Goal: Task Accomplishment & Management: Manage account settings

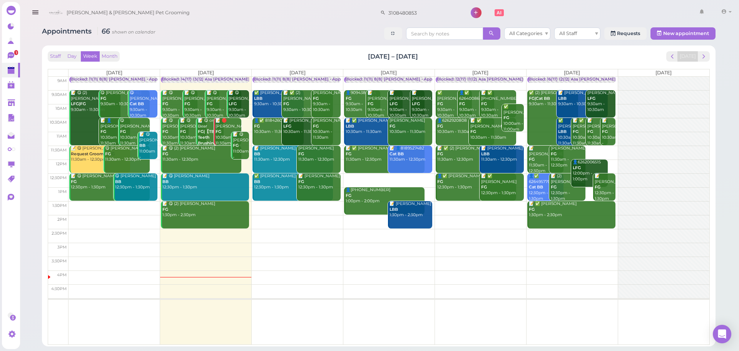
drag, startPoint x: 285, startPoint y: 44, endPoint x: 243, endPoint y: 9, distance: 54.7
click at [285, 44] on div "Appointments 66 shown on calendar All Categories All Staff Requests New appoint…" at bounding box center [378, 184] width 693 height 324
click at [510, 59] on div "Staff Day Week Month Aug 25 – 31, 2025 Today" at bounding box center [379, 56] width 662 height 10
click at [521, 59] on div "Staff Day Week Month Aug 25 – 31, 2025 Today" at bounding box center [379, 56] width 662 height 10
click at [704, 53] on span "next" at bounding box center [703, 56] width 7 height 7
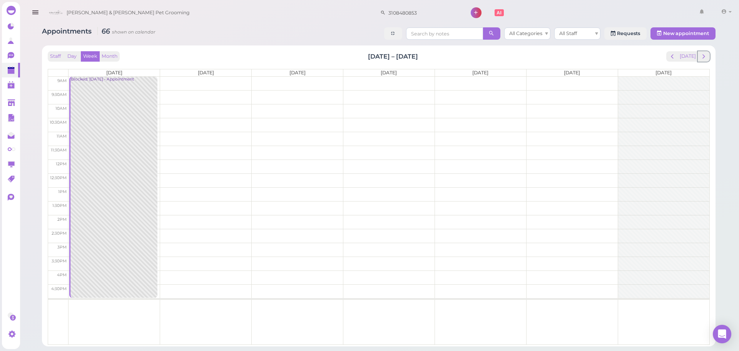
click at [704, 53] on span "next" at bounding box center [703, 56] width 7 height 7
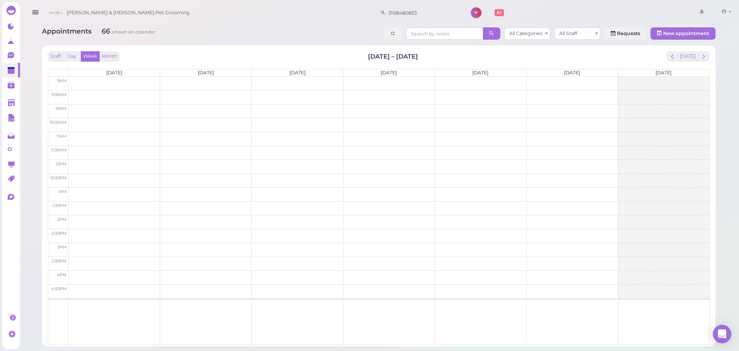
click at [704, 53] on span "next" at bounding box center [703, 56] width 7 height 7
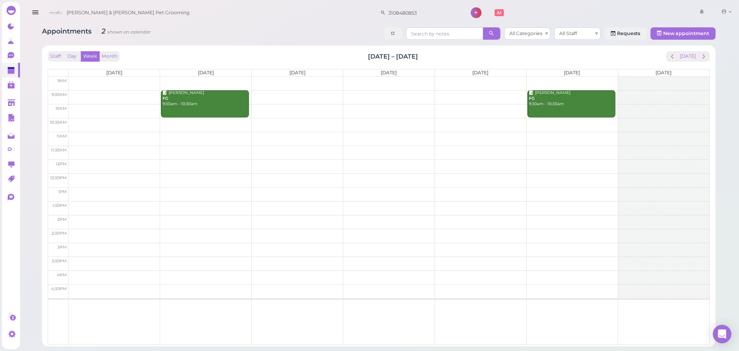
click at [390, 94] on td at bounding box center [389, 97] width 641 height 14
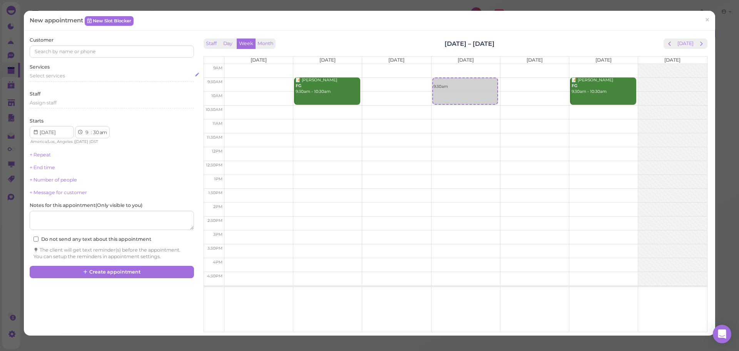
click at [68, 75] on div "Select services" at bounding box center [112, 75] width 164 height 7
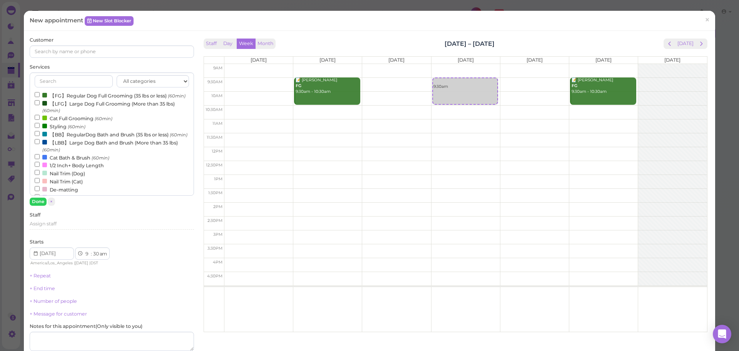
click at [63, 113] on label "【LFG】Large Dog Full Grooming (More than 35 lbs) (60min)" at bounding box center [112, 106] width 154 height 15
click at [40, 105] on input "【LFG】Large Dog Full Grooming (More than 35 lbs) (60min)" at bounding box center [37, 102] width 5 height 5
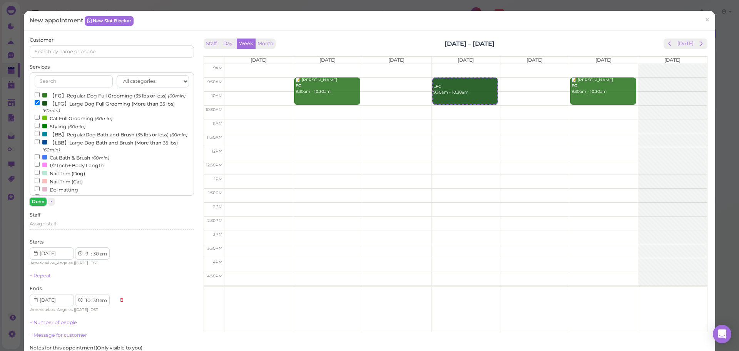
click at [39, 205] on button "Done" at bounding box center [38, 201] width 17 height 8
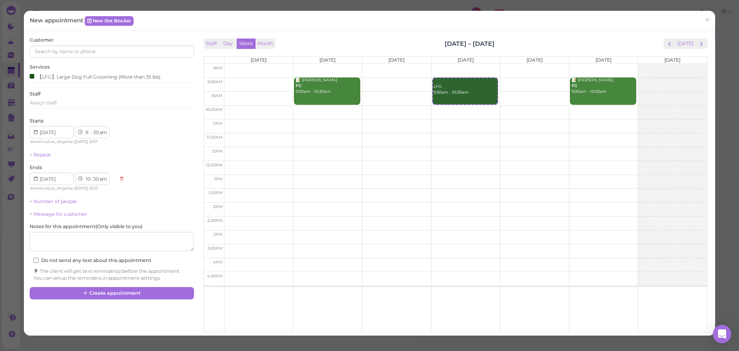
click at [526, 82] on td at bounding box center [465, 84] width 483 height 14
type input "2025-09-26"
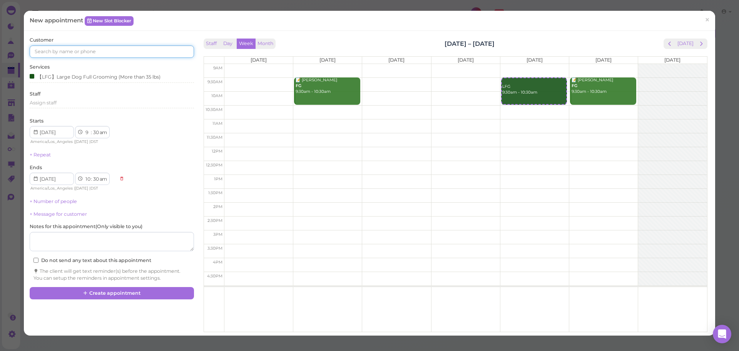
click at [88, 56] on input at bounding box center [112, 51] width 164 height 12
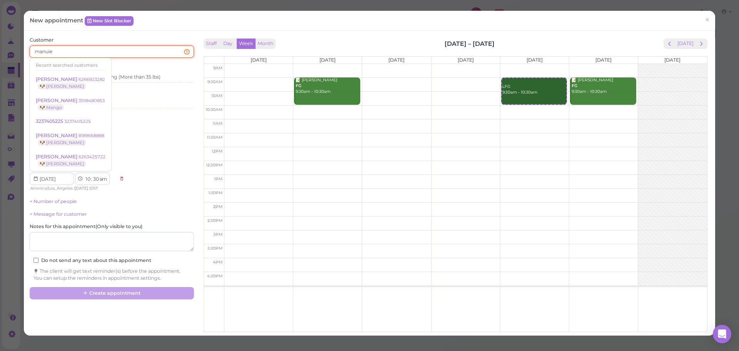
type input "manuiel"
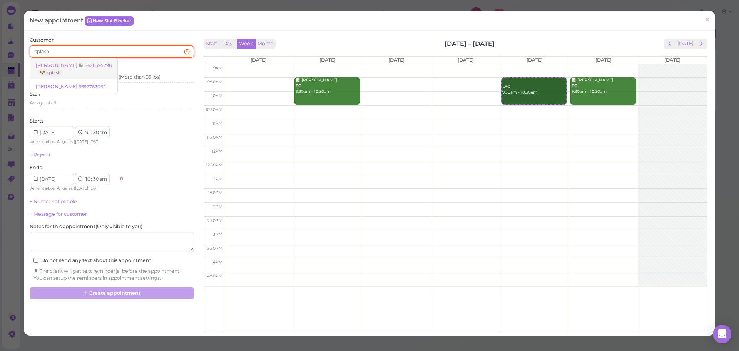
type input "splash"
click at [100, 65] on small "5626595798" at bounding box center [98, 65] width 27 height 5
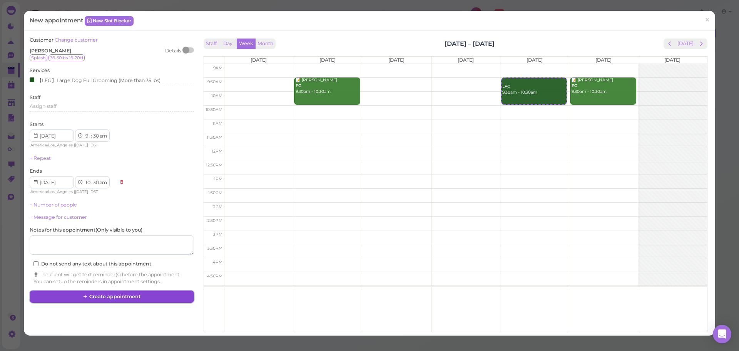
click at [131, 294] on button "Create appointment" at bounding box center [112, 296] width 164 height 12
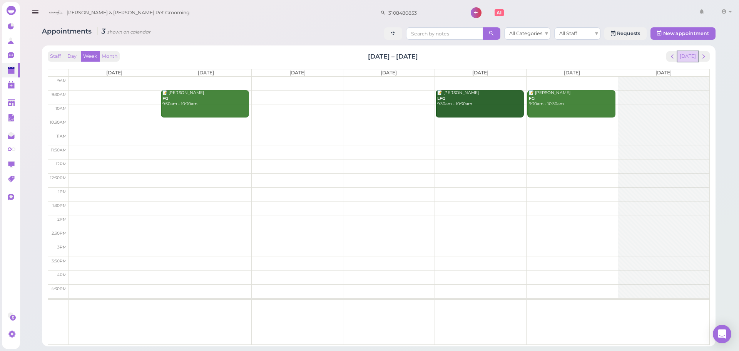
click at [690, 57] on button "[DATE]" at bounding box center [687, 56] width 21 height 10
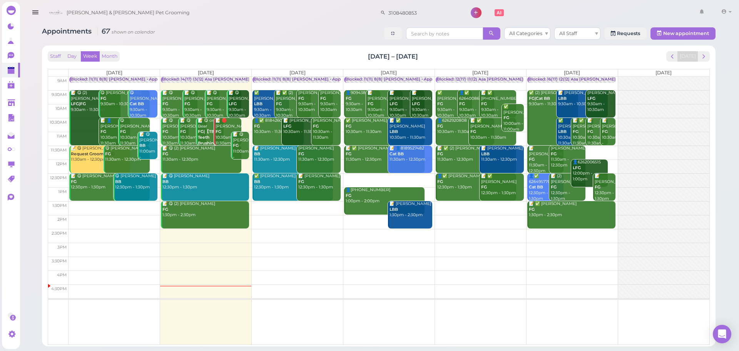
click at [264, 43] on div "Appointments 67 shown on calendar All Categories All Staff Requests New appoint…" at bounding box center [378, 184] width 693 height 324
click at [702, 55] on span "next" at bounding box center [703, 56] width 7 height 7
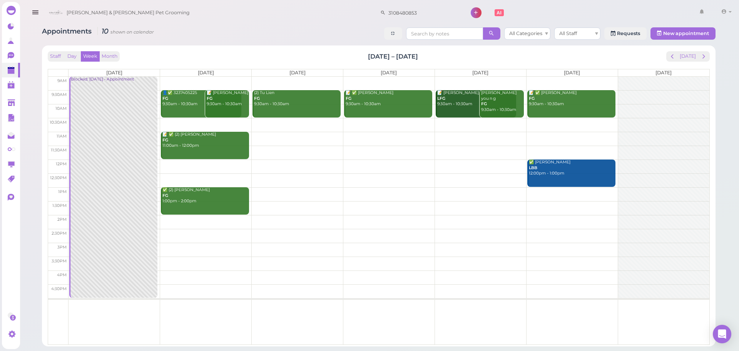
click at [548, 148] on td at bounding box center [389, 152] width 641 height 14
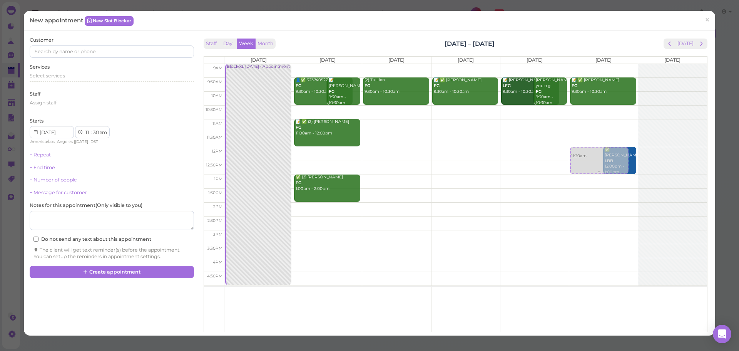
drag, startPoint x: 582, startPoint y: 149, endPoint x: 575, endPoint y: 161, distance: 14.3
click at [575, 64] on div "11:30am 📝 ✅ Cristina Becerra FG 9:30am - 10:30am 11:30am ✅ Yao LBB 12:00pm - 1:…" at bounding box center [603, 64] width 69 height 0
select select "12"
select select "00"
select select "pm"
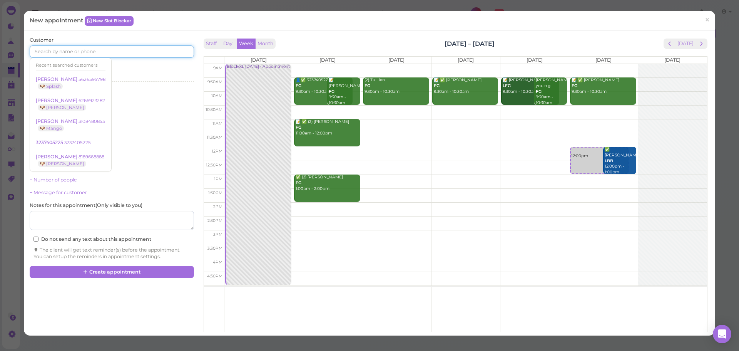
click at [73, 50] on input at bounding box center [112, 51] width 164 height 12
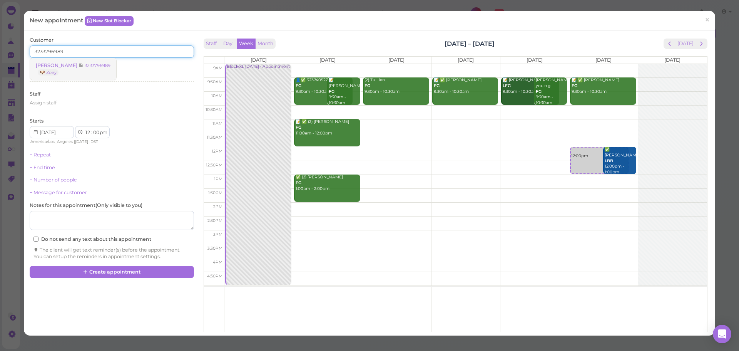
type input "3233796989"
click at [71, 60] on link "Ruben Garcia 3233796989 🐶 Zoey" at bounding box center [73, 69] width 86 height 22
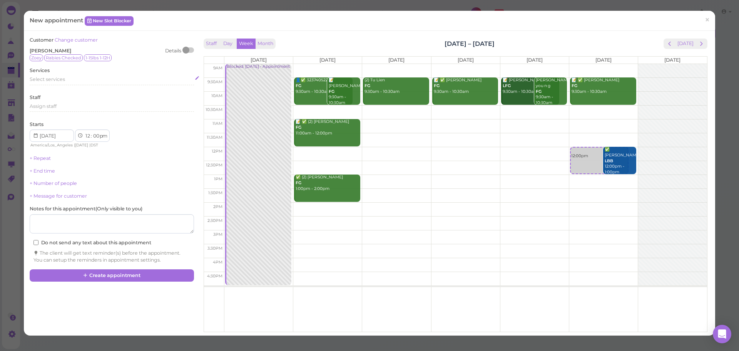
click at [85, 80] on div "Select services" at bounding box center [112, 79] width 164 height 7
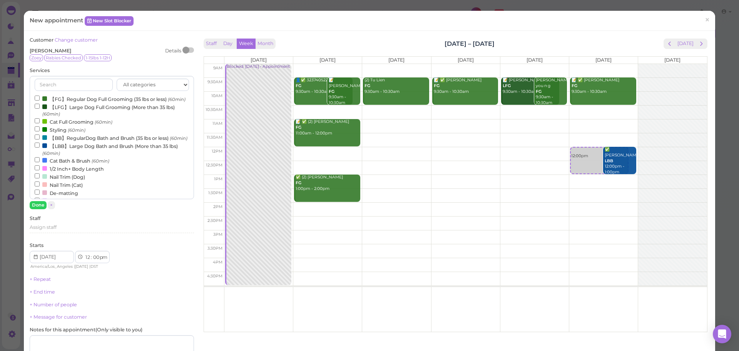
click at [78, 95] on label "【FG】Regular Dog Full Grooming (35 lbs or less) (60min)" at bounding box center [110, 99] width 151 height 8
click at [40, 95] on input "【FG】Regular Dog Full Grooming (35 lbs or less) (60min)" at bounding box center [37, 97] width 5 height 5
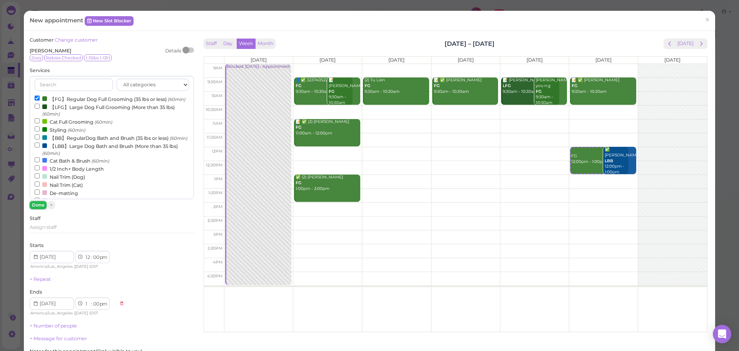
click at [41, 207] on button "Done" at bounding box center [38, 205] width 17 height 8
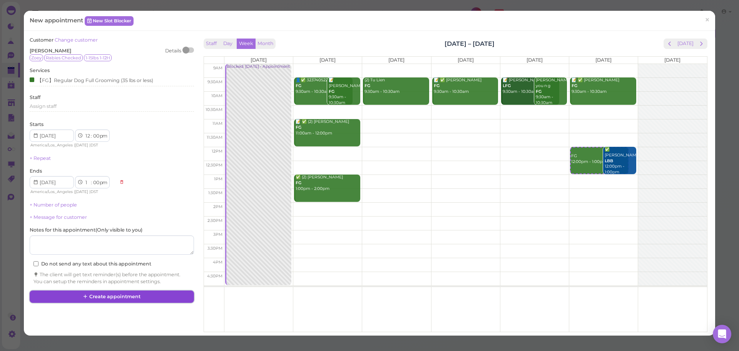
click at [113, 301] on button "Create appointment" at bounding box center [112, 296] width 164 height 12
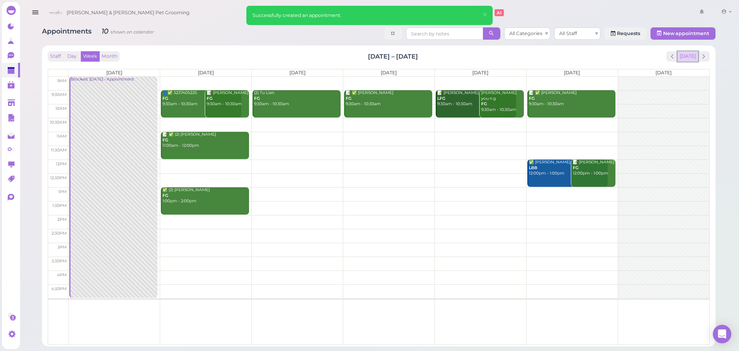
click at [682, 56] on button "[DATE]" at bounding box center [687, 56] width 21 height 10
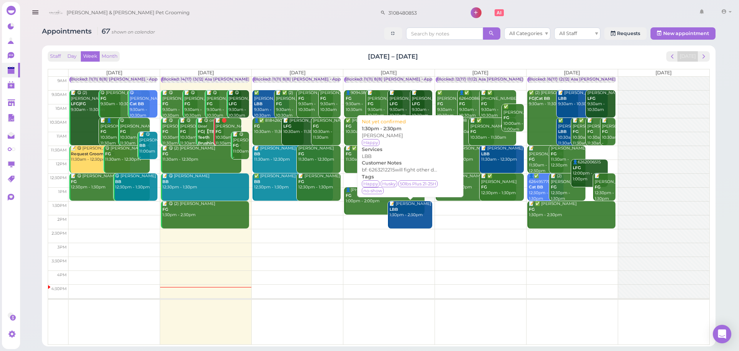
click at [411, 223] on link "📝 Shelly Huang LBB 1:30pm - 2:30pm" at bounding box center [410, 214] width 44 height 27
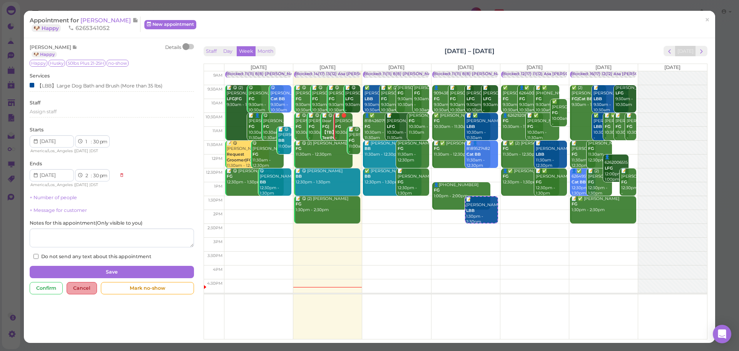
click at [84, 291] on div "Cancel" at bounding box center [82, 288] width 30 height 12
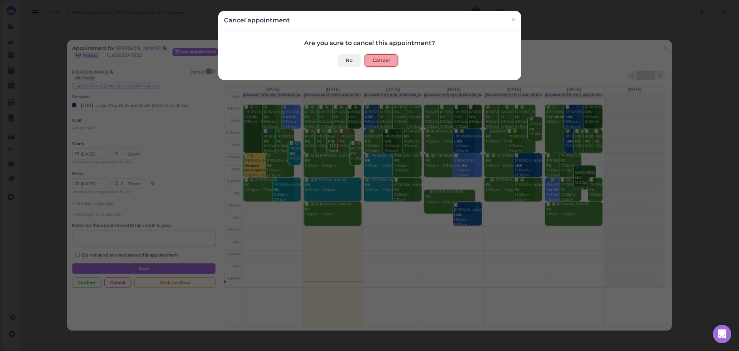
click at [370, 59] on button "Cancel" at bounding box center [380, 60] width 33 height 12
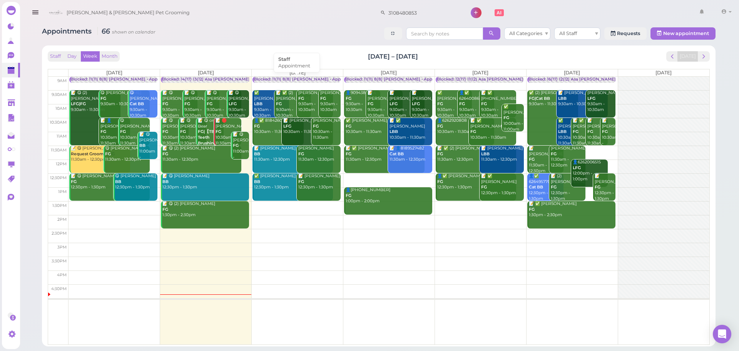
click at [289, 80] on div "Blocked: 11(11) 8(8) [PERSON_NAME] • Appointment" at bounding box center [307, 80] width 106 height 6
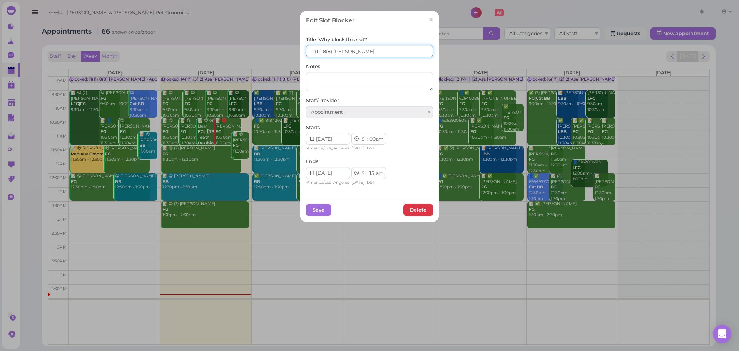
click at [311, 53] on input "11(11) 8(8) Asa Helen" at bounding box center [369, 51] width 127 height 12
type input "12(11) 9(8) Asa Helen"
click at [321, 209] on button "Save" at bounding box center [318, 210] width 25 height 12
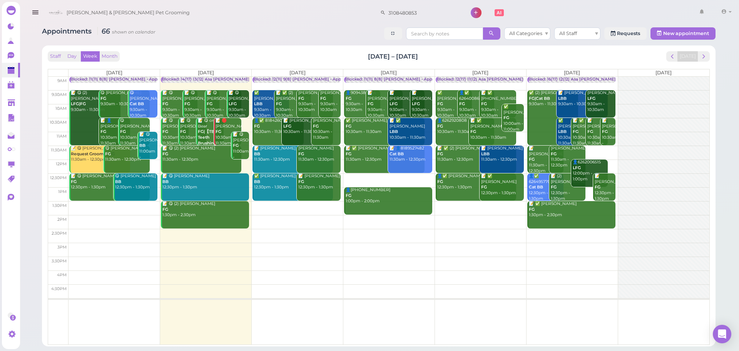
click at [294, 57] on div "Staff Day Week Month Aug 25 – 31, 2025 Today" at bounding box center [379, 56] width 662 height 10
click at [259, 49] on div "Staff Day Week Month Aug 25 – 31, 2025 Today Mon 8/25 Tue 8/26 Wed 8/27 Thu 8/2…" at bounding box center [379, 195] width 666 height 293
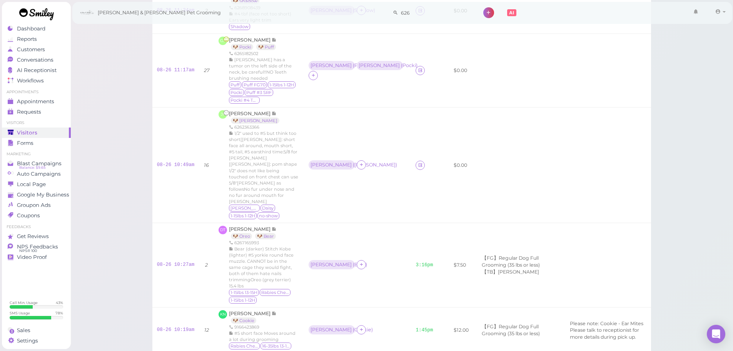
scroll to position [214, 0]
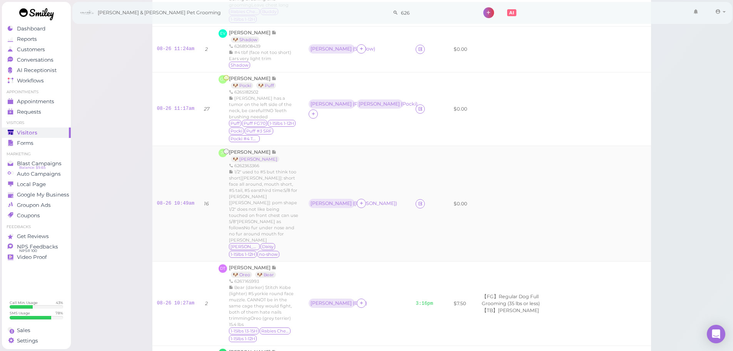
click at [176, 191] on td "08-26 10:49am" at bounding box center [175, 203] width 47 height 115
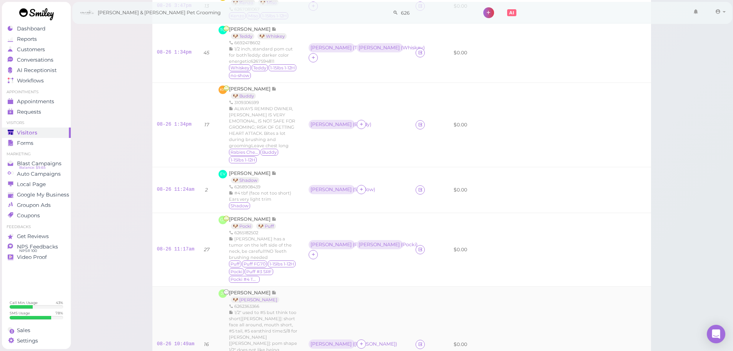
scroll to position [60, 0]
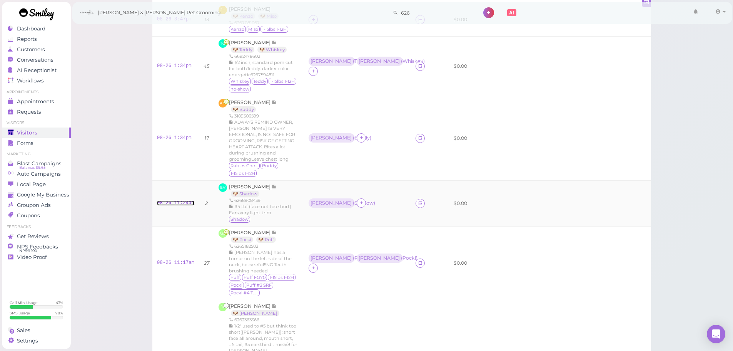
drag, startPoint x: 176, startPoint y: 191, endPoint x: 264, endPoint y: 174, distance: 89.8
click at [176, 200] on link "08-26 11:24am" at bounding box center [176, 202] width 38 height 5
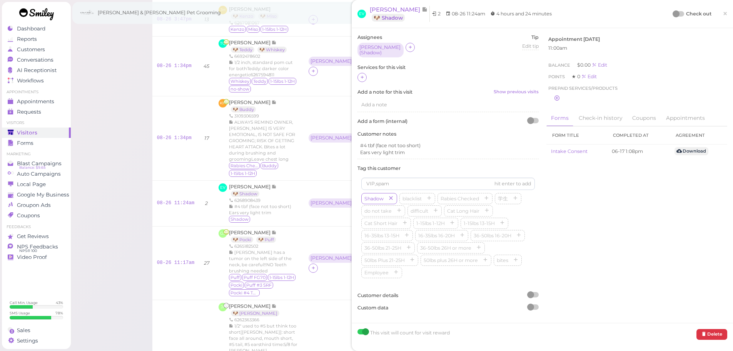
click at [366, 82] on div at bounding box center [448, 78] width 181 height 10
click at [353, 69] on div "Assignees [PERSON_NAME] ( Shadow ) Tip Edit tip 0 Services for this visit Add a…" at bounding box center [542, 175] width 381 height 294
click at [362, 75] on icon at bounding box center [362, 77] width 5 height 6
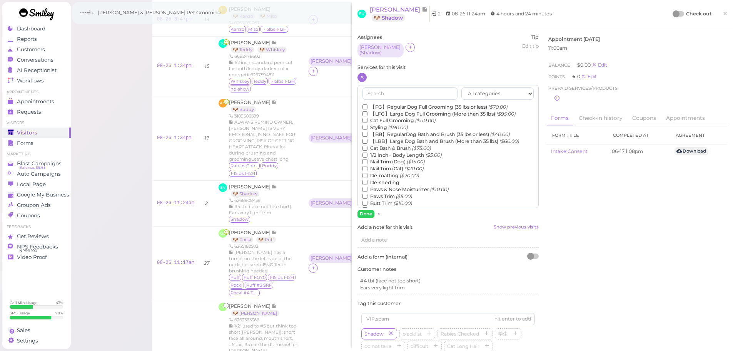
click at [379, 106] on label "【FG】Regular Dog Full Grooming (35 lbs or less) ($70.00)" at bounding box center [435, 107] width 145 height 7
click at [368, 106] on input "【FG】Regular Dog Full Grooming (35 lbs or less) ($70.00)" at bounding box center [365, 106] width 5 height 5
click at [388, 156] on label "1/2 Inch+ Body Length ($5.00)" at bounding box center [402, 155] width 79 height 7
click at [368, 156] on input "1/2 Inch+ Body Length ($5.00)" at bounding box center [365, 154] width 5 height 5
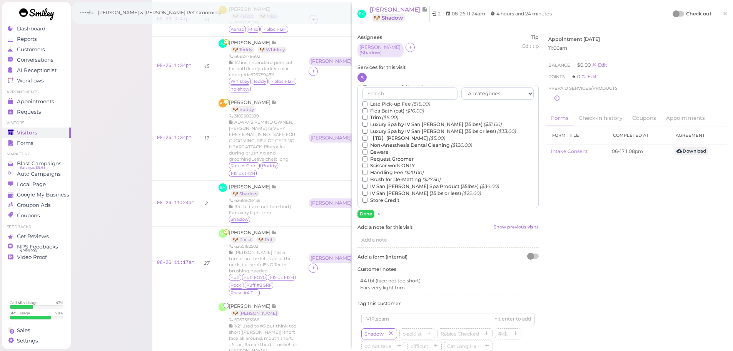
click at [393, 137] on label "【TB】Teeth Brushing ($5.00)" at bounding box center [404, 138] width 83 height 7
click at [368, 137] on input "【TB】Teeth Brushing ($5.00)" at bounding box center [365, 137] width 5 height 5
click at [368, 214] on button "Done" at bounding box center [366, 214] width 17 height 8
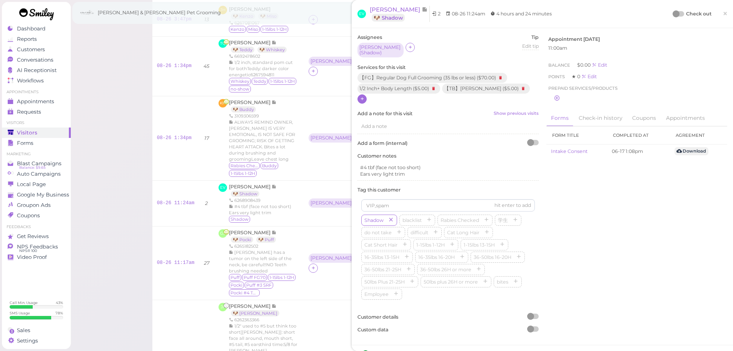
click at [674, 17] on div "Check out" at bounding box center [693, 14] width 38 height 8
click at [673, 12] on div at bounding box center [676, 13] width 7 height 7
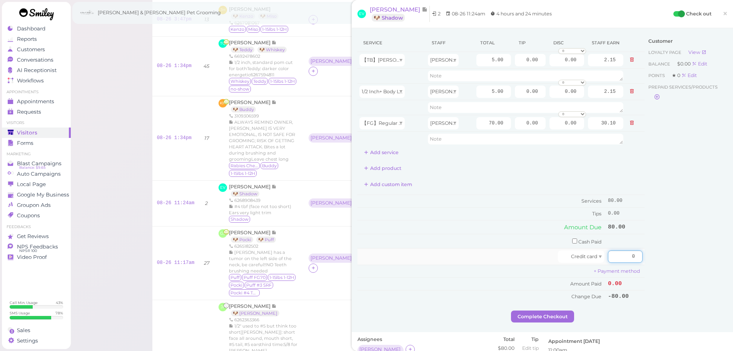
click at [613, 254] on input "0" at bounding box center [625, 256] width 35 height 12
type input "80"
drag, startPoint x: 486, startPoint y: 280, endPoint x: 549, endPoint y: 314, distance: 71.3
click at [494, 283] on td "Amount Paid" at bounding box center [482, 283] width 249 height 13
click at [550, 318] on button "Complete Checkout" at bounding box center [542, 316] width 63 height 12
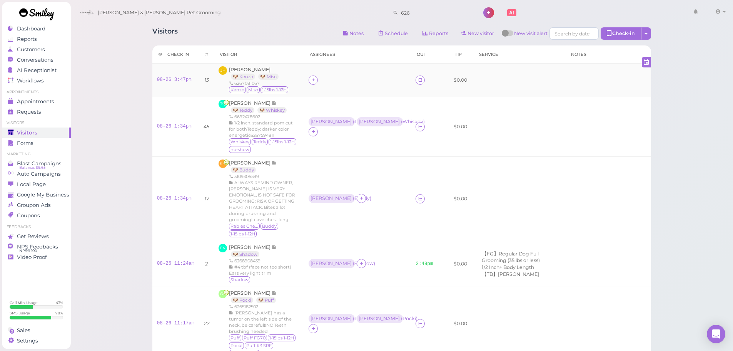
click at [324, 84] on div at bounding box center [358, 79] width 98 height 9
click at [316, 80] on icon at bounding box center [313, 80] width 5 height 6
click at [323, 142] on span "[PERSON_NAME]" at bounding box center [339, 143] width 41 height 6
click at [169, 78] on div "08-26 3:47pm" at bounding box center [176, 80] width 38 height 7
click at [169, 78] on link "08-26 3:47pm" at bounding box center [174, 79] width 35 height 5
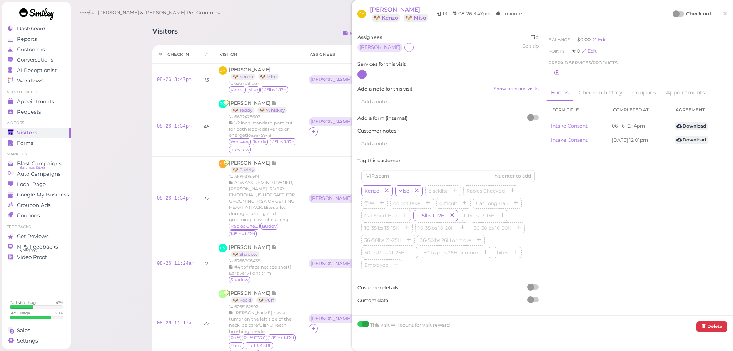
click at [359, 74] on div at bounding box center [362, 74] width 9 height 9
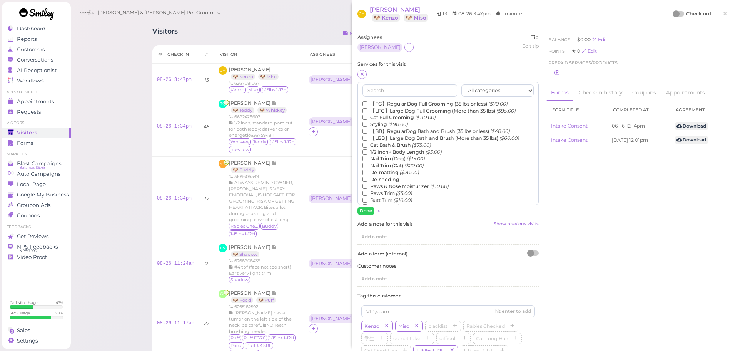
click at [397, 160] on label "Nail Trim (Dog) ($15.00)" at bounding box center [394, 158] width 62 height 7
click at [368, 160] on input "Nail Trim (Dog) ($15.00)" at bounding box center [365, 158] width 5 height 5
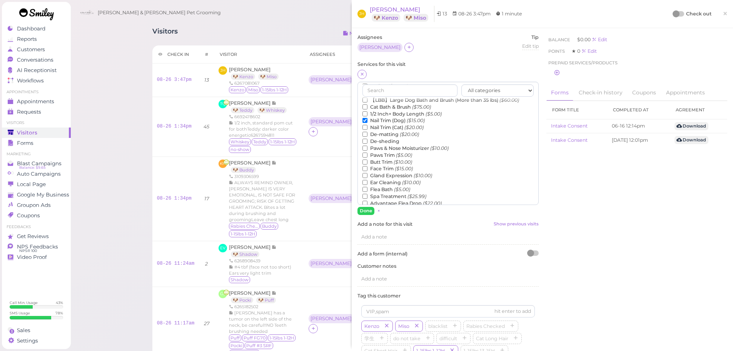
scroll to position [38, 0]
click at [393, 176] on label "Gland Expression ($10.00)" at bounding box center [398, 175] width 70 height 7
click at [368, 176] on input "Gland Expression ($10.00)" at bounding box center [365, 174] width 5 height 5
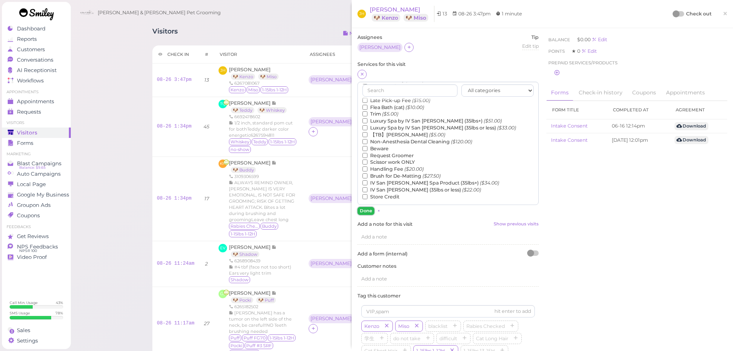
click at [363, 212] on button "Done" at bounding box center [366, 211] width 17 height 8
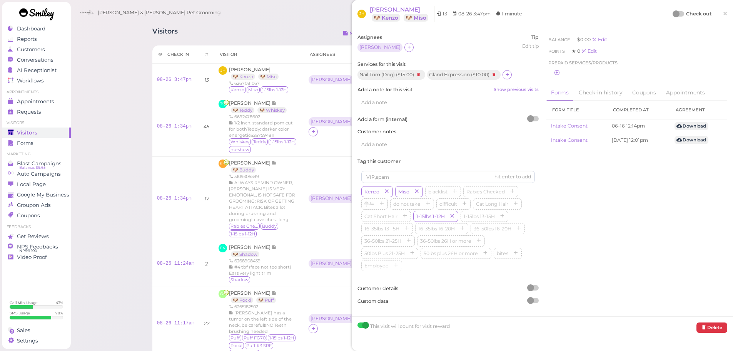
click at [673, 16] on div at bounding box center [676, 13] width 7 height 7
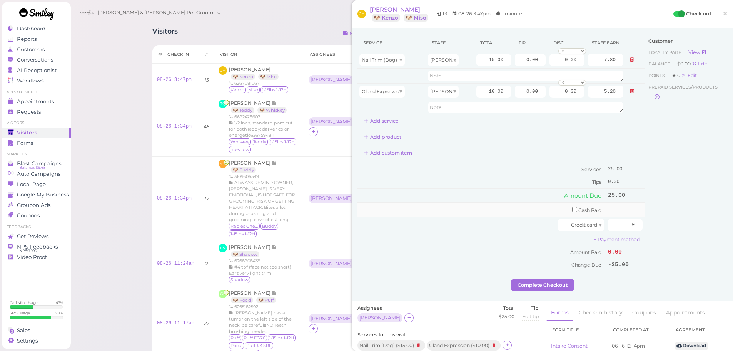
click at [496, 210] on td "Cash Paid" at bounding box center [482, 209] width 249 height 14
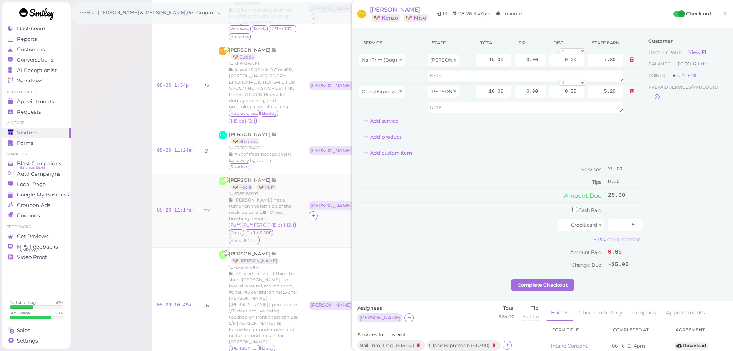
scroll to position [115, 0]
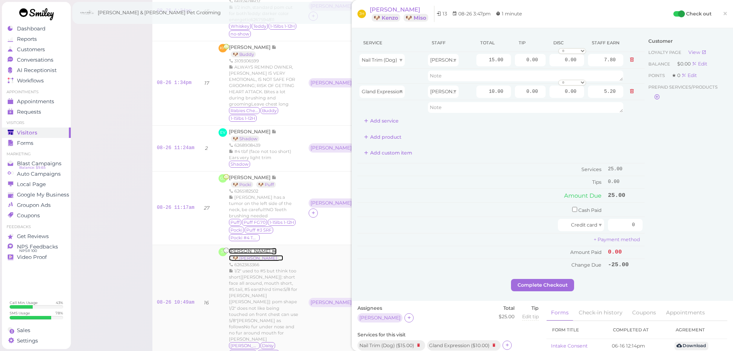
click at [251, 248] on span "[PERSON_NAME]" at bounding box center [250, 251] width 43 height 6
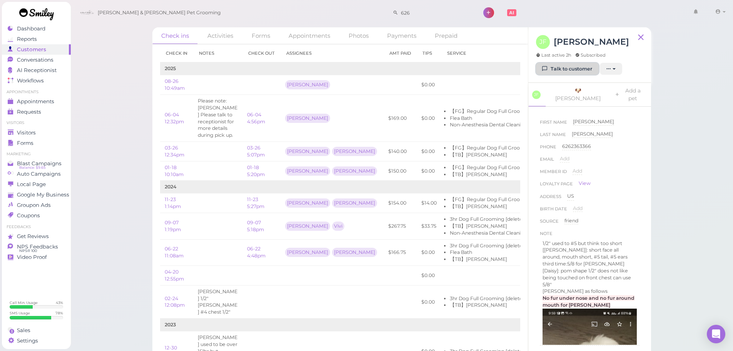
click at [580, 70] on link "Talk to customer" at bounding box center [567, 69] width 63 height 12
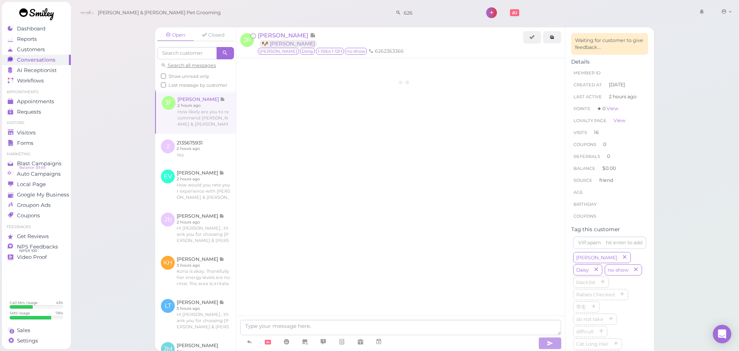
scroll to position [1115, 0]
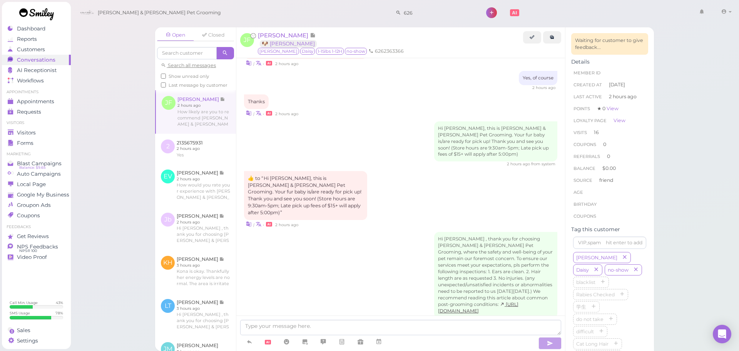
click at [421, 171] on div "​👍​ to “ Hi [PERSON_NAME], this is [PERSON_NAME] & [PERSON_NAME] Pet Grooming. …" at bounding box center [400, 199] width 313 height 57
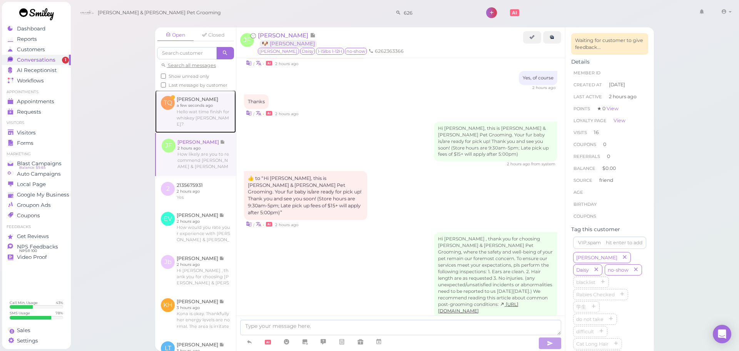
click at [179, 111] on link at bounding box center [195, 111] width 81 height 42
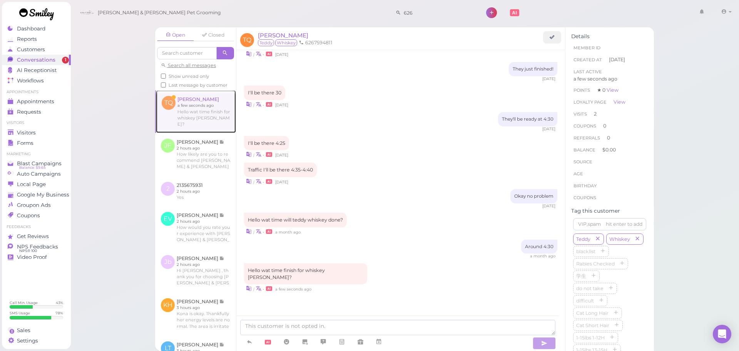
scroll to position [615, 0]
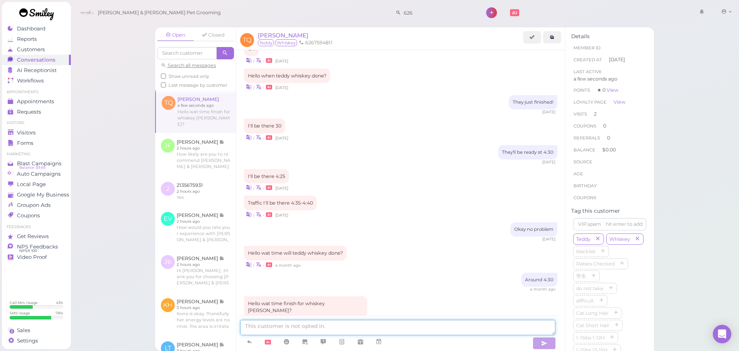
click at [364, 324] on textarea at bounding box center [397, 326] width 315 height 15
type textarea "They'll be ready at 4:30"
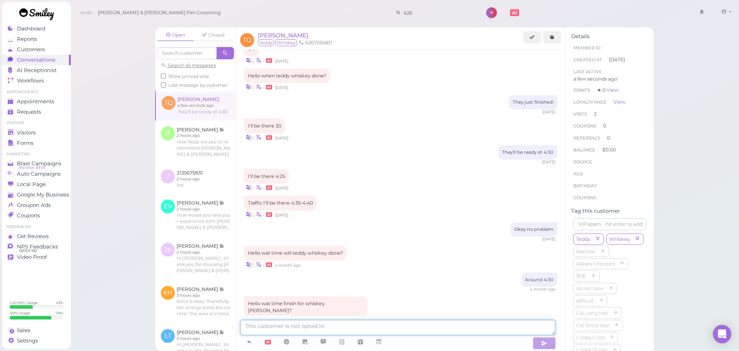
scroll to position [633, 0]
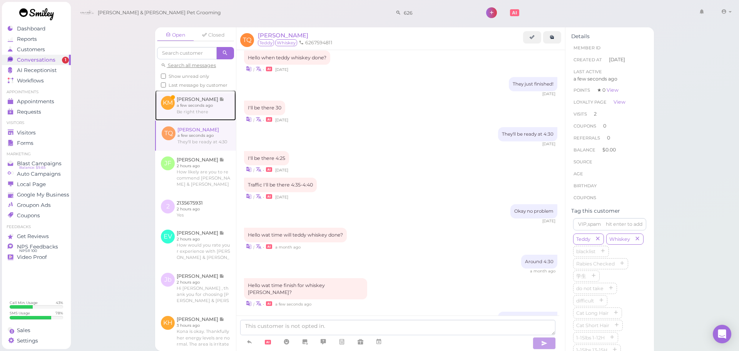
click at [198, 120] on link at bounding box center [195, 105] width 81 height 30
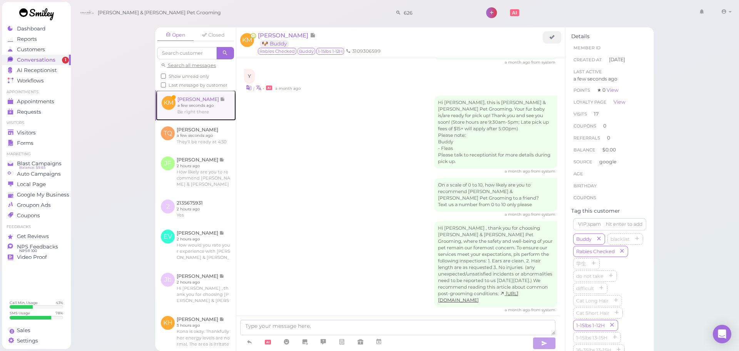
scroll to position [1429, 0]
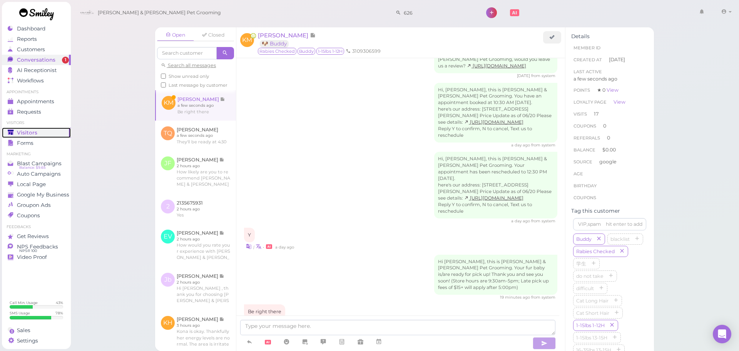
click at [53, 133] on div "Visitors" at bounding box center [35, 132] width 55 height 7
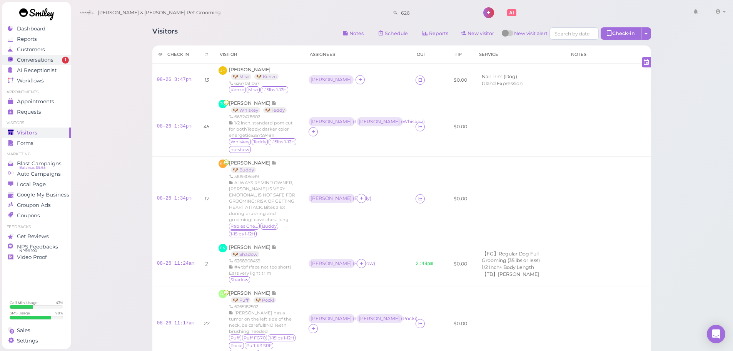
click at [38, 60] on span "Conversations" at bounding box center [35, 60] width 37 height 7
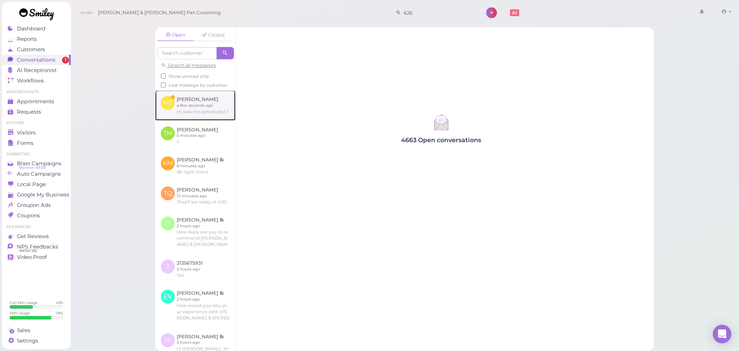
click at [204, 114] on link at bounding box center [195, 105] width 80 height 30
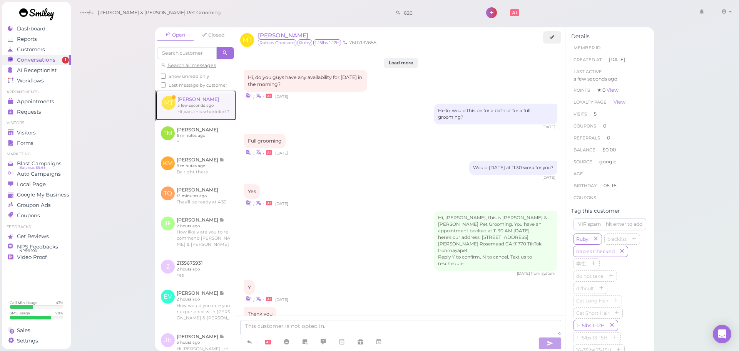
scroll to position [995, 0]
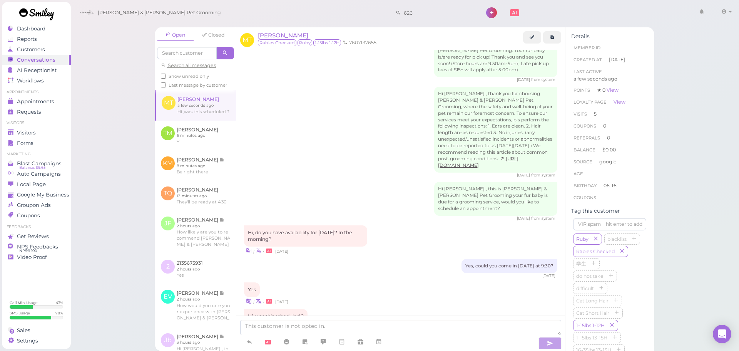
click at [422, 273] on div "[DATE]" at bounding box center [400, 275] width 313 height 5
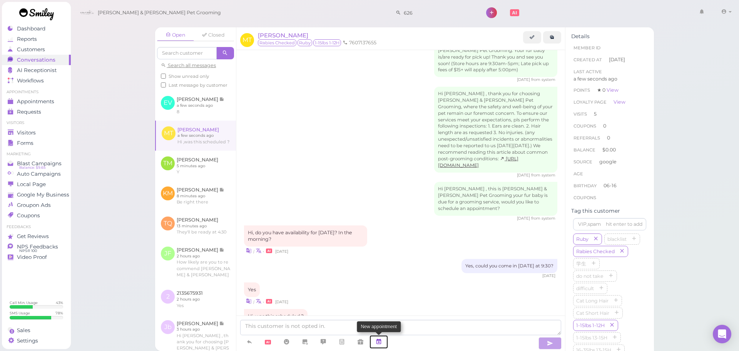
click at [386, 341] on link at bounding box center [378, 341] width 18 height 13
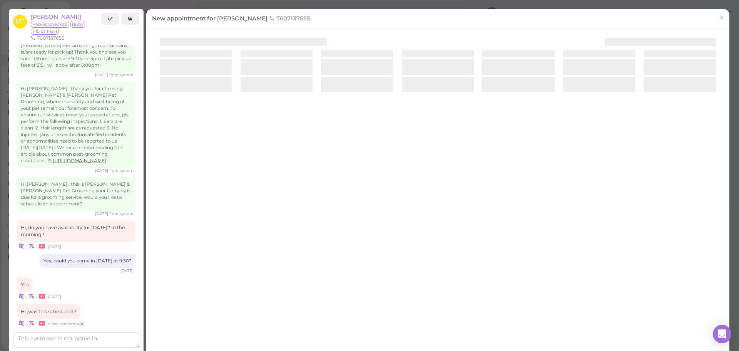
scroll to position [1035, 0]
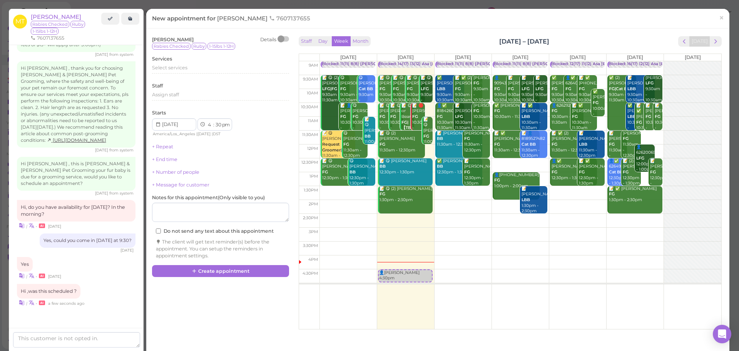
click at [468, 191] on td at bounding box center [520, 193] width 402 height 14
type input "[DATE]"
drag, startPoint x: 468, startPoint y: 204, endPoint x: 452, endPoint y: 92, distance: 113.9
click at [452, 61] on div "👤[PERSON_NAME] 1:30pm Blocked: 11(11) 8(8) [PERSON_NAME] • Appointment ✅ [PERSO…" at bounding box center [463, 61] width 57 height 0
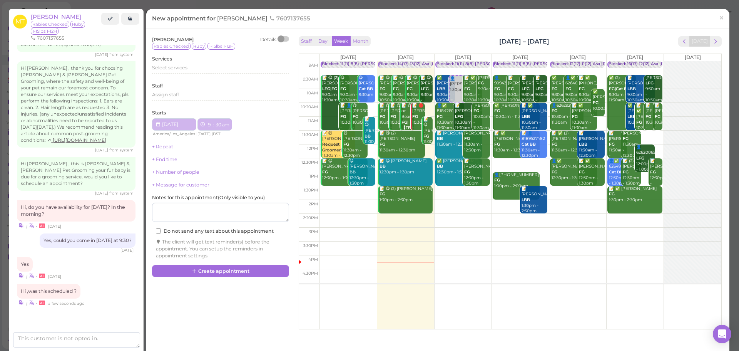
select select "9"
select select "am"
click at [194, 65] on div "Select services" at bounding box center [220, 67] width 137 height 7
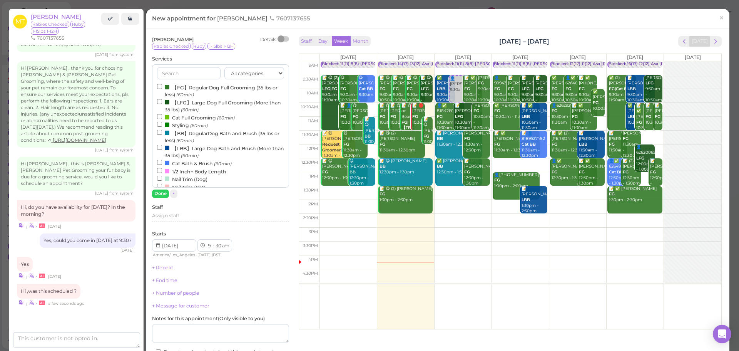
click at [182, 84] on label "【FG】Regular Dog Full Grooming (35 lbs or less) (60min)" at bounding box center [220, 90] width 127 height 15
click at [162, 84] on input "【FG】Regular Dog Full Grooming (35 lbs or less) (60min)" at bounding box center [159, 86] width 5 height 5
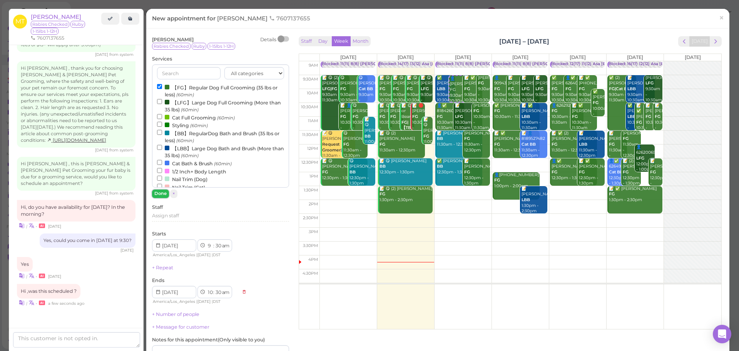
click at [161, 196] on button "Done" at bounding box center [160, 193] width 17 height 8
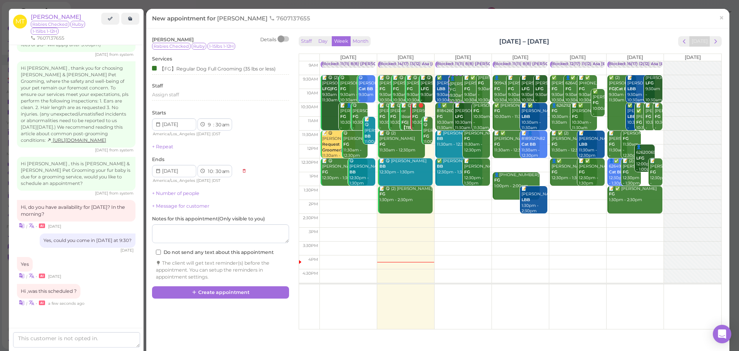
click at [163, 254] on label "Do not send any text about this appointment" at bounding box center [215, 252] width 118 height 7
click at [161, 254] on input "Do not send any text about this appointment" at bounding box center [158, 251] width 5 height 5
checkbox input "true"
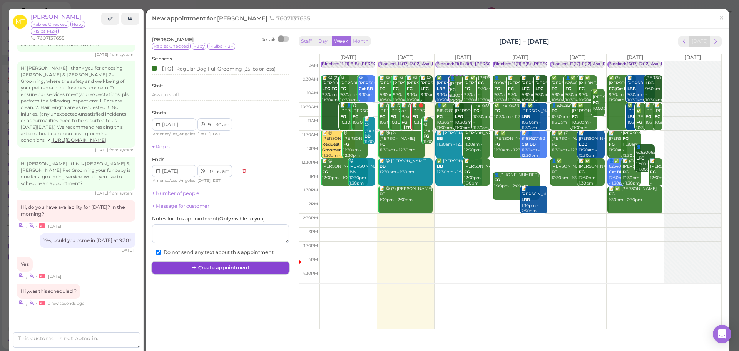
click at [201, 270] on button "Create appointment" at bounding box center [220, 267] width 137 height 12
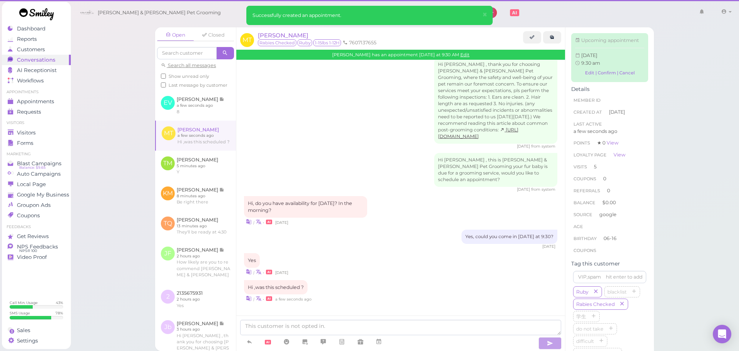
scroll to position [995, 0]
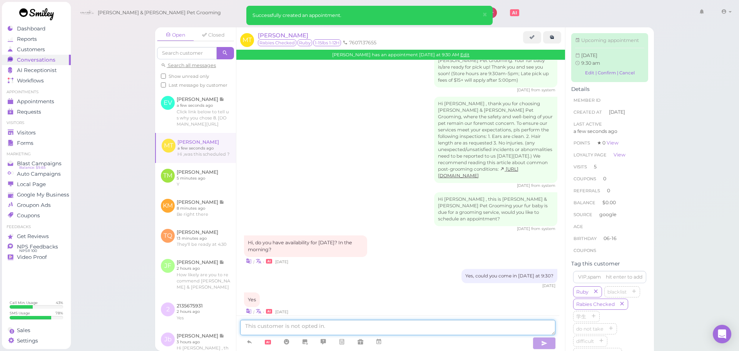
click at [323, 325] on textarea at bounding box center [397, 326] width 315 height 15
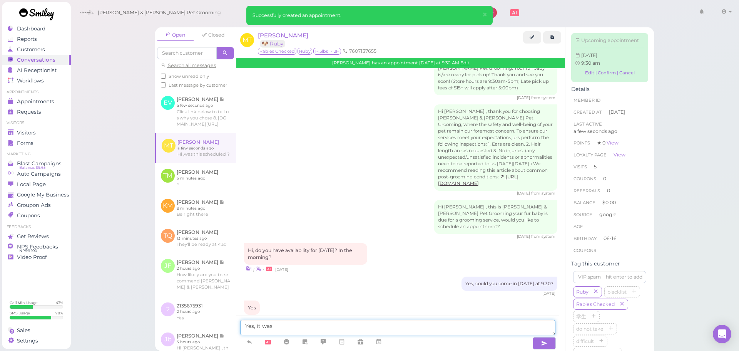
type textarea "Yes, it was"
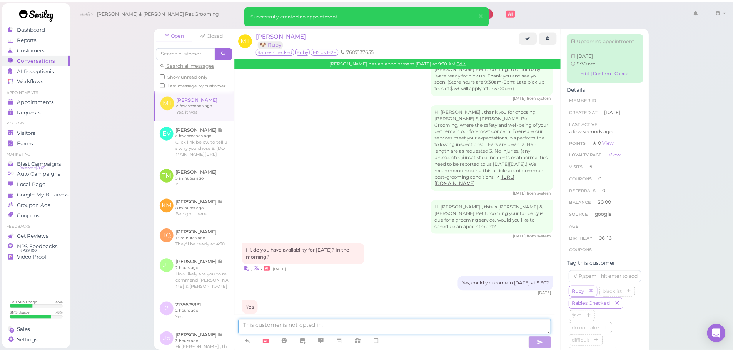
scroll to position [1017, 0]
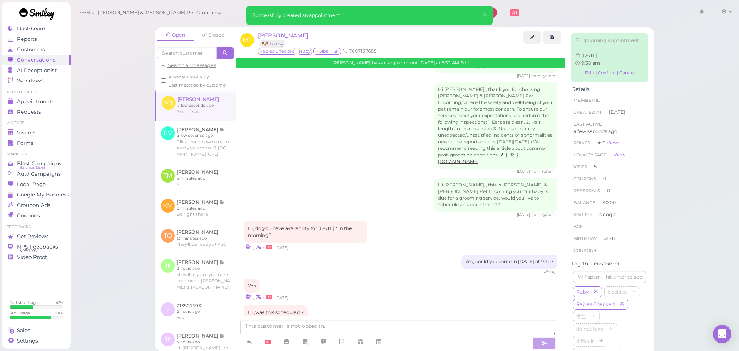
click at [25, 125] on li "Visitors" at bounding box center [36, 122] width 69 height 5
click at [26, 130] on span "Visitors" at bounding box center [27, 132] width 20 height 7
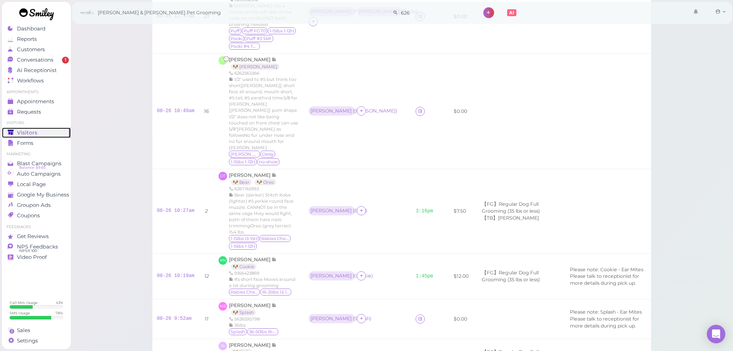
scroll to position [522, 0]
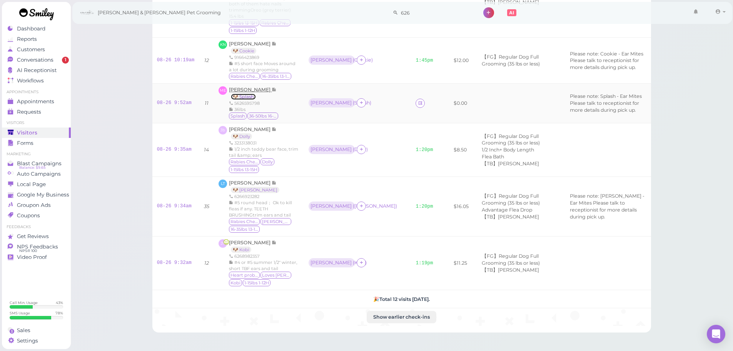
click at [247, 94] on link "🐶 Splash" at bounding box center [243, 97] width 25 height 6
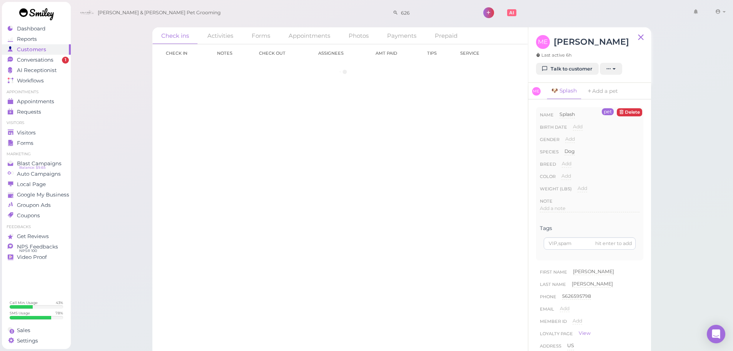
click at [115, 129] on div "Check ins Activities Forms Appointments Photos Payments Prepaid Check in Notes …" at bounding box center [401, 178] width 663 height 356
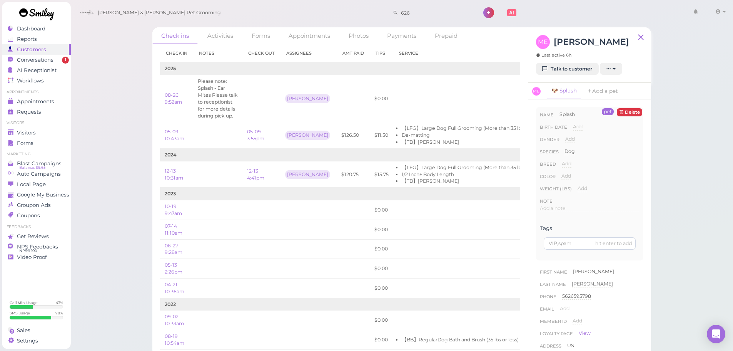
click at [119, 134] on div "Check ins Activities Forms Appointments Photos Payments Prepaid Check in Notes …" at bounding box center [401, 178] width 663 height 356
click at [117, 139] on div "Check ins Activities Forms Appointments Photos Payments Prepaid Check in Notes …" at bounding box center [401, 178] width 663 height 356
click at [118, 135] on div "Check ins Activities Forms Appointments Photos Payments Prepaid Check in Notes …" at bounding box center [401, 178] width 663 height 356
click at [209, 144] on td at bounding box center [217, 135] width 49 height 27
click at [211, 140] on td at bounding box center [217, 135] width 49 height 27
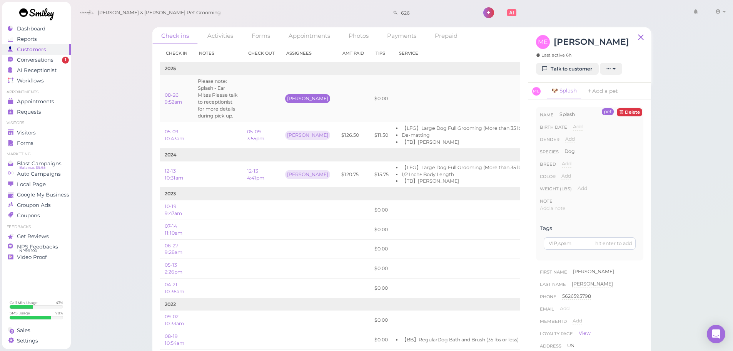
click at [288, 99] on div "[PERSON_NAME]" at bounding box center [307, 98] width 45 height 9
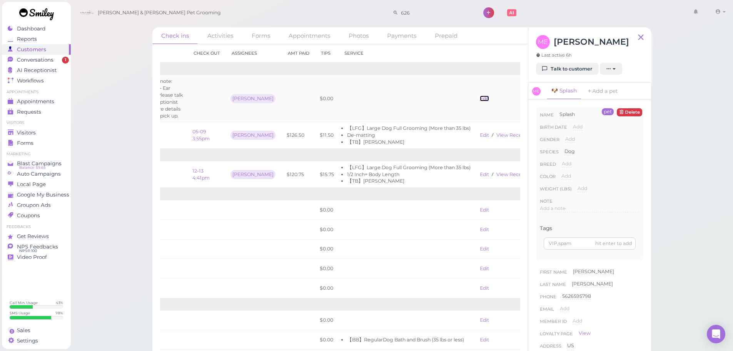
click at [480, 101] on link "Edit" at bounding box center [484, 98] width 9 height 6
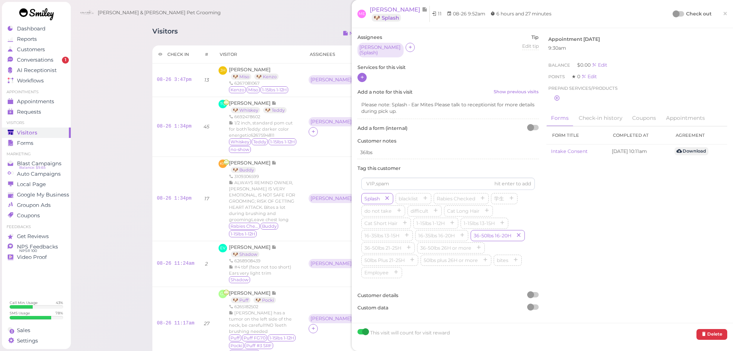
click at [363, 74] on icon at bounding box center [362, 77] width 5 height 6
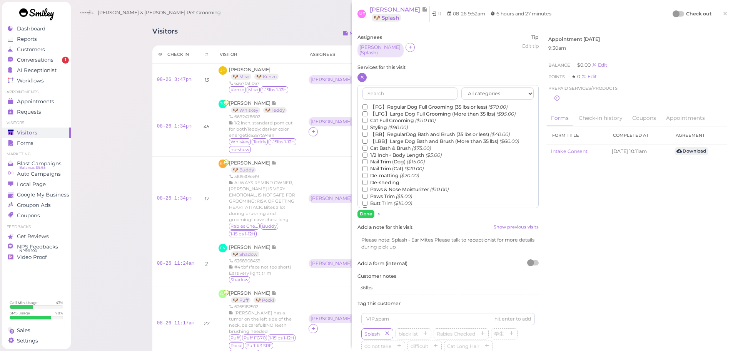
click at [378, 111] on label "【LFG】Large Dog Full Grooming (More than 35 lbs) ($95.00)" at bounding box center [439, 113] width 153 height 7
click at [368, 111] on input "【LFG】Large Dog Full Grooming (More than 35 lbs) ($95.00)" at bounding box center [365, 113] width 5 height 5
click at [47, 59] on span "Conversations" at bounding box center [36, 60] width 38 height 7
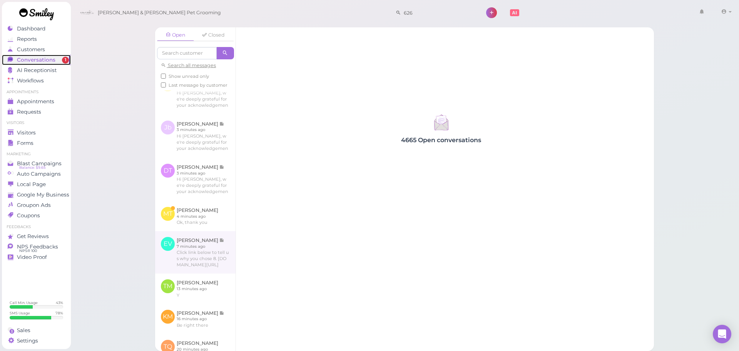
scroll to position [115, 0]
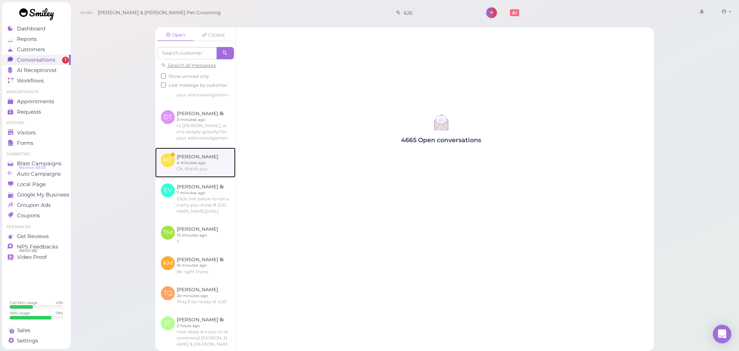
click at [204, 177] on link at bounding box center [195, 162] width 80 height 30
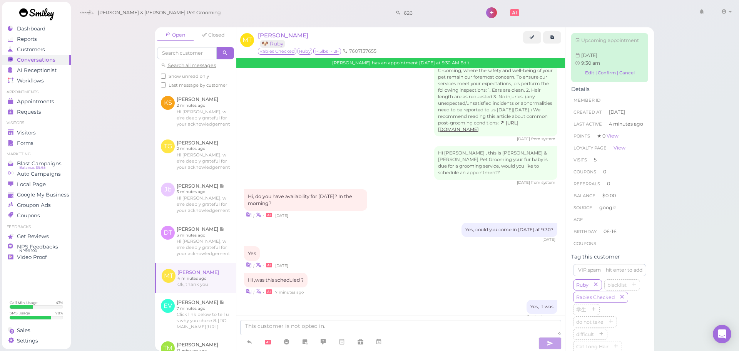
click at [337, 93] on div "Hi [PERSON_NAME] , thank you for choosing [PERSON_NAME] & [PERSON_NAME] Pet Gro…" at bounding box center [400, 96] width 313 height 92
click at [25, 128] on link "Visitors" at bounding box center [36, 132] width 69 height 10
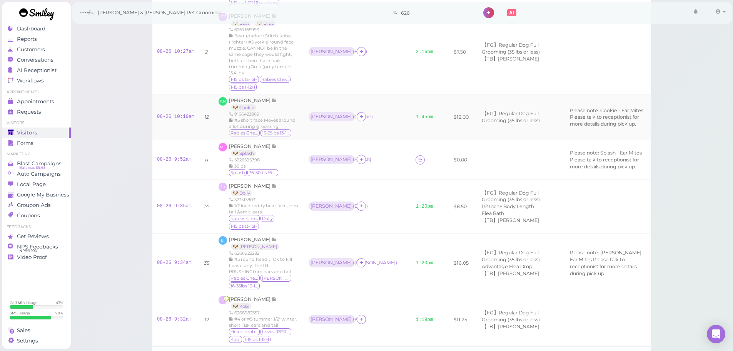
click at [171, 140] on td "08-26 9:52am" at bounding box center [175, 160] width 47 height 40
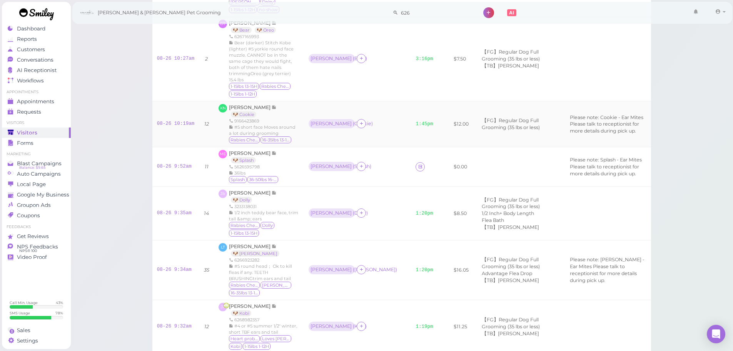
scroll to position [445, 0]
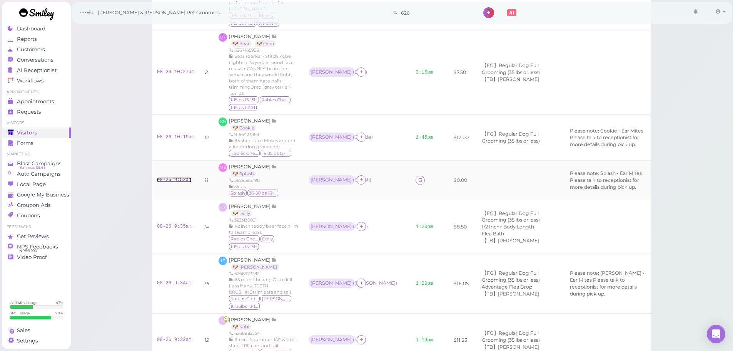
click at [164, 177] on link "08-26 9:52am" at bounding box center [174, 179] width 35 height 5
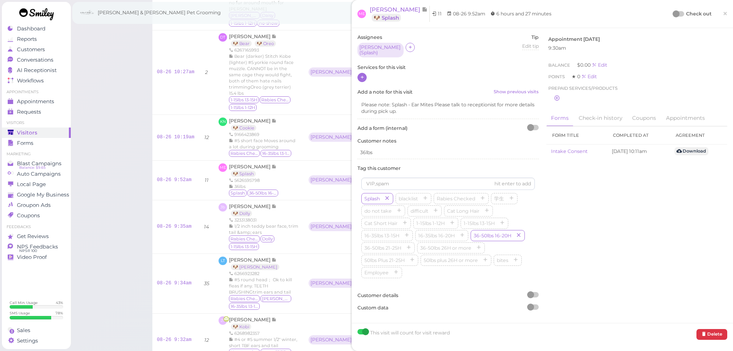
click at [366, 74] on div at bounding box center [362, 77] width 9 height 9
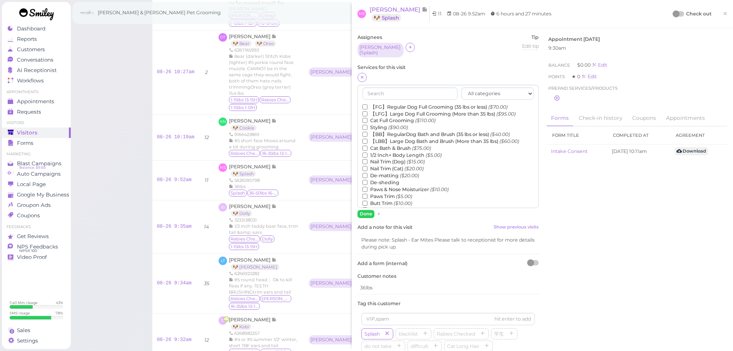
click at [393, 110] on label "【LFG】Large Dog Full Grooming (More than 35 lbs) ($95.00)" at bounding box center [439, 113] width 153 height 7
click at [368, 111] on input "【LFG】Large Dog Full Grooming (More than 35 lbs) ($95.00)" at bounding box center [365, 113] width 5 height 5
click at [386, 172] on label "De-matting ($20.00)" at bounding box center [391, 175] width 57 height 7
click at [368, 173] on input "De-matting ($20.00)" at bounding box center [365, 175] width 5 height 5
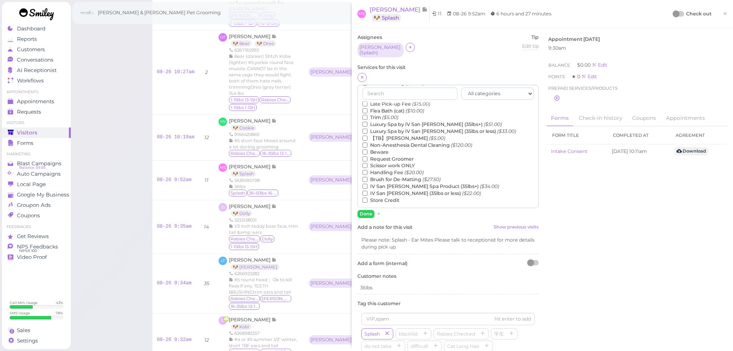
click at [386, 135] on label "【TB】Teeth Brushing ($5.00)" at bounding box center [404, 138] width 83 height 7
click at [368, 135] on input "【TB】Teeth Brushing ($5.00)" at bounding box center [365, 137] width 5 height 5
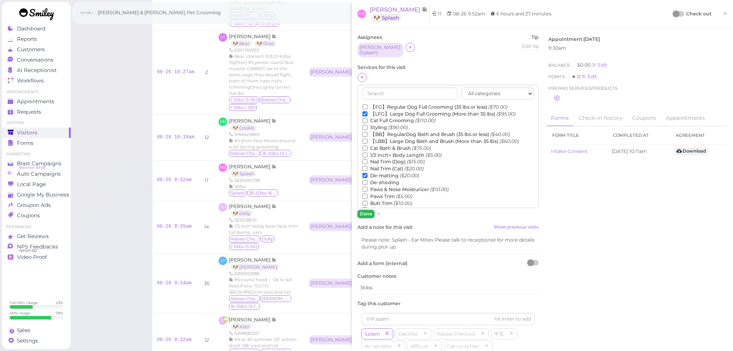
click at [363, 211] on button "Done" at bounding box center [366, 214] width 17 height 8
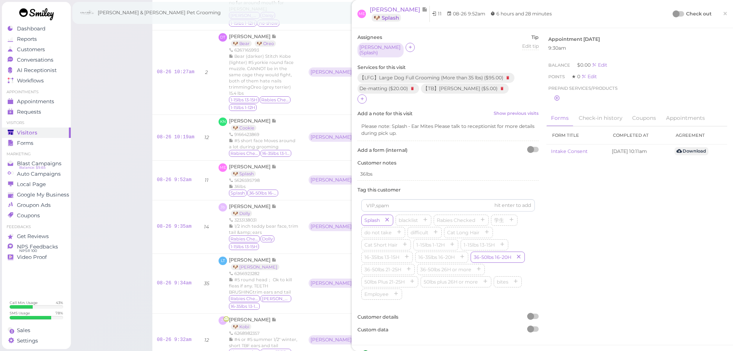
click at [675, 13] on div at bounding box center [679, 13] width 11 height 5
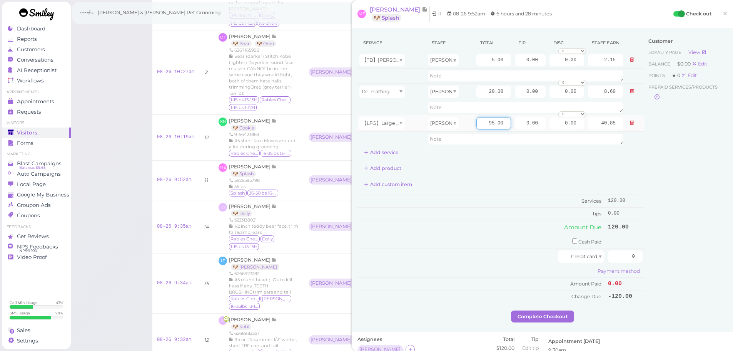
click at [476, 127] on input "95.00" at bounding box center [493, 123] width 35 height 12
type input "105.00"
type input "45.15"
click at [500, 185] on div "Add custom item" at bounding box center [501, 184] width 287 height 12
click at [482, 96] on input "20.00" at bounding box center [493, 91] width 35 height 12
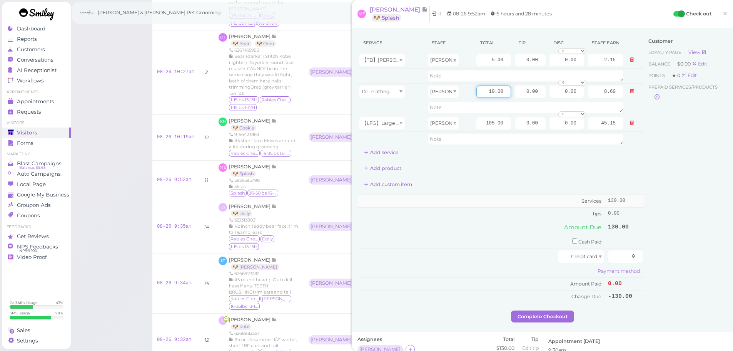
type input "10.00"
type input "4.30"
click at [490, 195] on td "Services" at bounding box center [482, 201] width 249 height 13
drag, startPoint x: 509, startPoint y: 122, endPoint x: 594, endPoint y: 129, distance: 85.3
click at [592, 128] on tr "【LFG】Large Dog Full Grooming (More than 35 lbs) [PERSON_NAME] 105.00 0.00 0.00 …" at bounding box center [501, 123] width 287 height 17
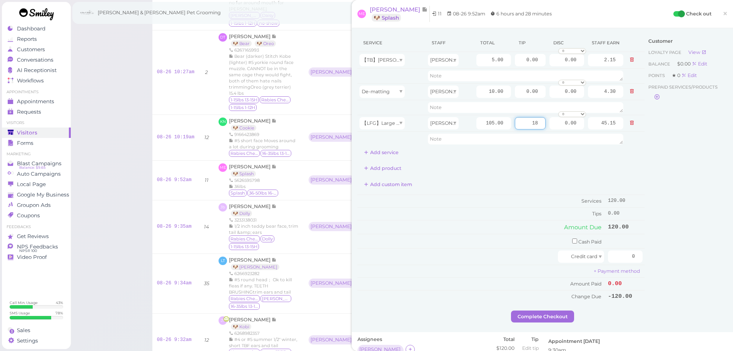
type input "18"
click at [635, 188] on div "Add custom item" at bounding box center [501, 184] width 287 height 12
drag, startPoint x: 606, startPoint y: 254, endPoint x: 708, endPoint y: 266, distance: 102.2
click at [708, 266] on div "Service Staff Total Tip Disc Staff earn 【TB】Teeth Brushing [PERSON_NAME] 5.00 0…" at bounding box center [543, 172] width 370 height 276
type input "138"
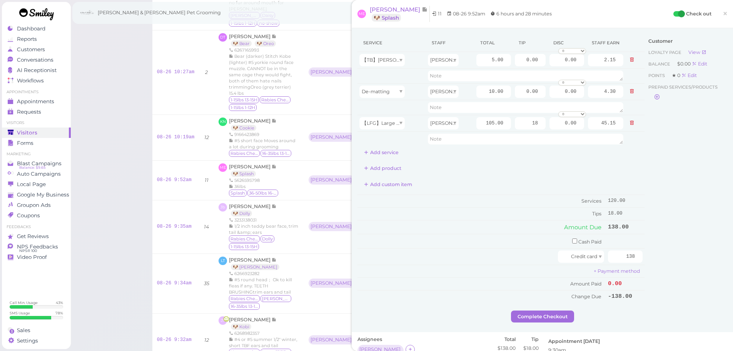
click at [682, 266] on div "Customer Loyalty page View Balance $0.00 Edit Points ★ 0 Edit Prepaid services/…" at bounding box center [686, 172] width 83 height 276
click at [552, 320] on button "Complete Checkout" at bounding box center [542, 316] width 63 height 12
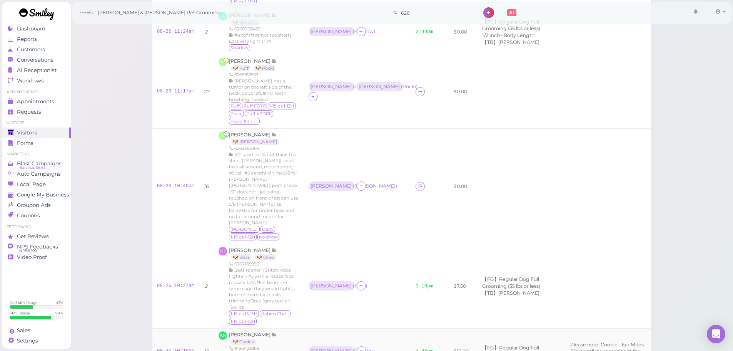
scroll to position [214, 0]
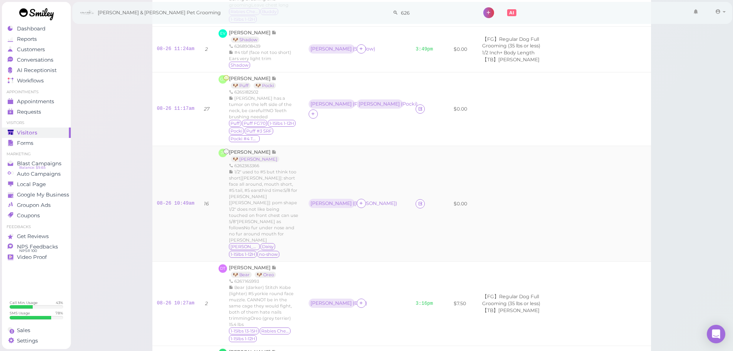
click at [381, 196] on td "[PERSON_NAME] ( [PERSON_NAME] )" at bounding box center [357, 203] width 107 height 115
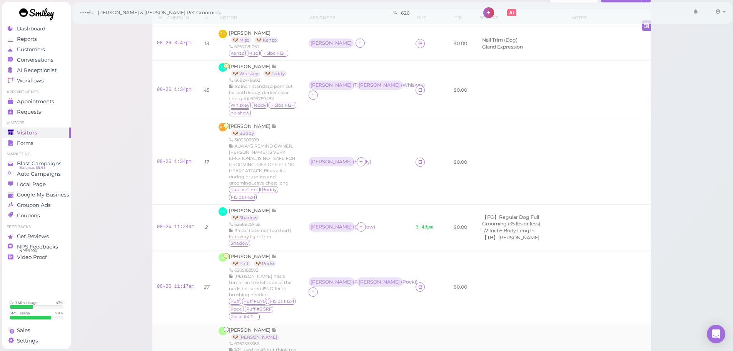
scroll to position [22, 0]
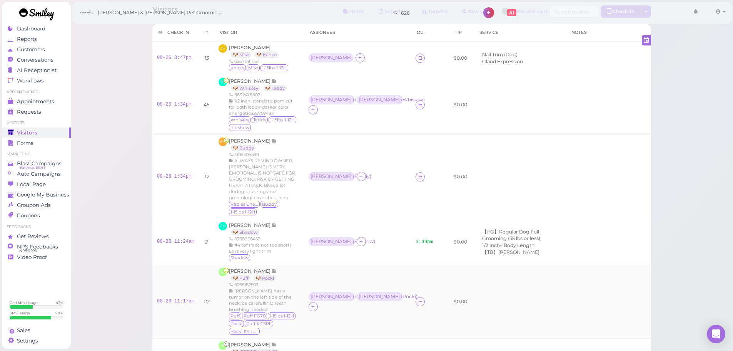
click at [244, 267] on div "[PERSON_NAME] 🐶 Puff 🐶 Pocki 6265182502 Pocki has a tumor on the left side of t…" at bounding box center [264, 301] width 70 height 68
click at [240, 268] on span "[PERSON_NAME]" at bounding box center [250, 271] width 43 height 6
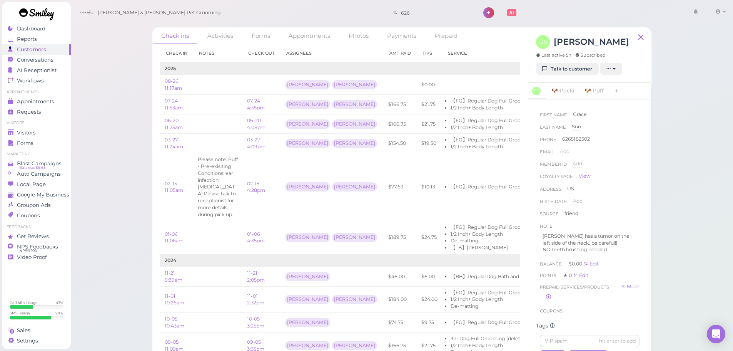
click at [537, 75] on div "GS [PERSON_NAME] Last active 5h Subscribed Talk to customer New appointment Add…" at bounding box center [589, 54] width 123 height 55
click at [543, 72] on icon at bounding box center [545, 69] width 5 height 6
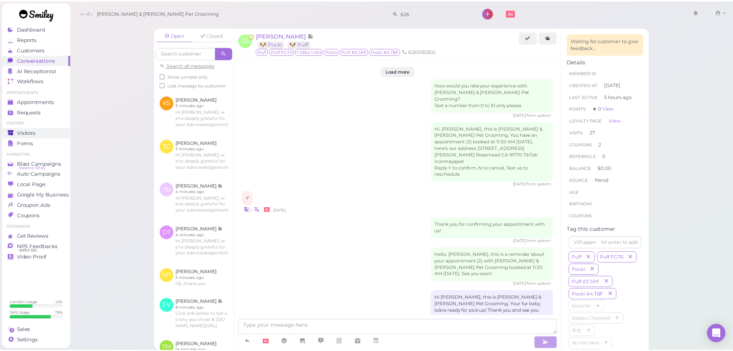
scroll to position [1312, 0]
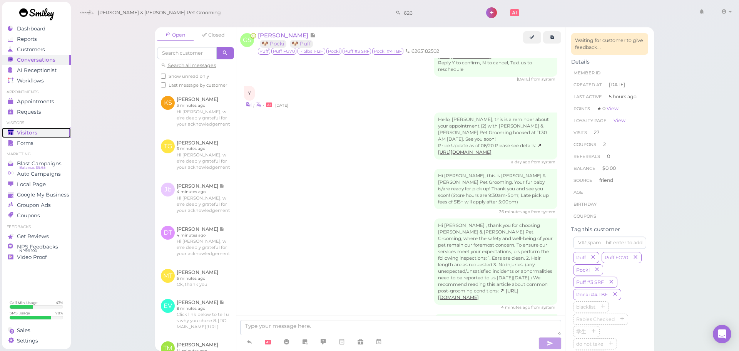
click at [27, 129] on span "Visitors" at bounding box center [27, 132] width 20 height 7
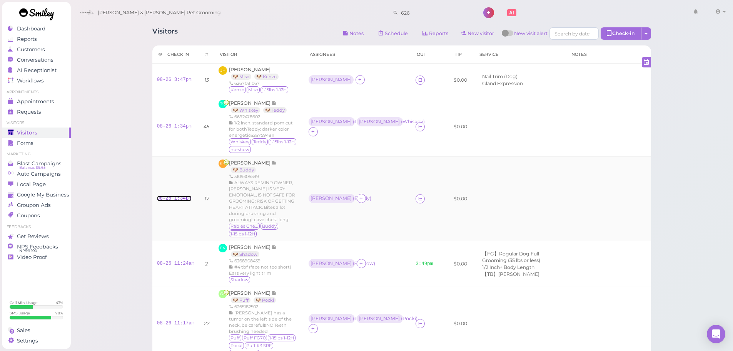
click at [171, 196] on link "08-26 1:34pm" at bounding box center [174, 198] width 35 height 5
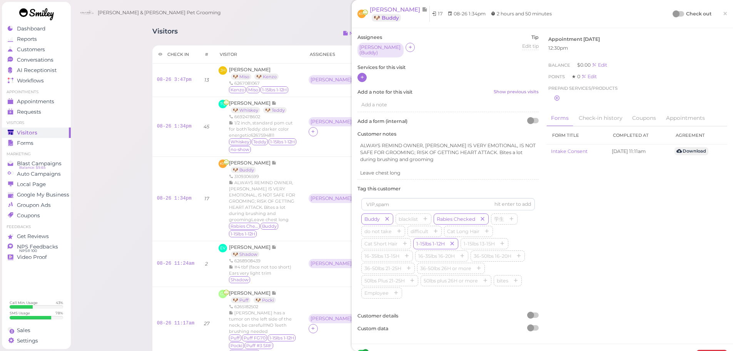
click at [364, 74] on icon at bounding box center [362, 77] width 5 height 6
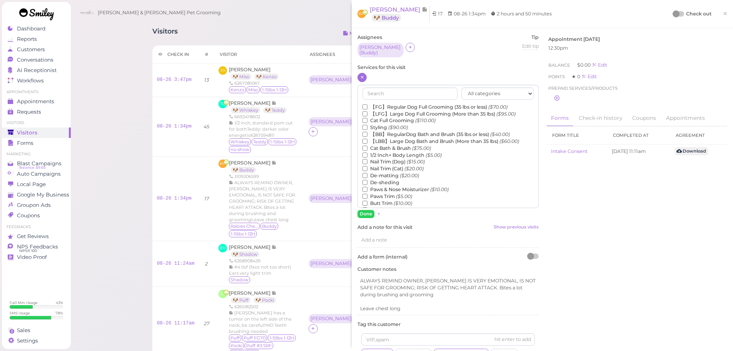
click at [408, 131] on label "【BB】RegularDog Bath and Brush (35 lbs or less) ($40.00)" at bounding box center [436, 134] width 147 height 7
click at [368, 132] on input "【BB】RegularDog Bath and Brush (35 lbs or less) ($40.00)" at bounding box center [365, 134] width 5 height 5
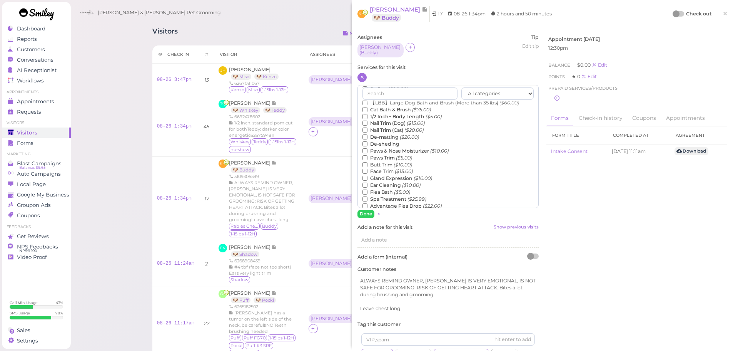
click at [383, 190] on label "Flea Bath ($5.00)" at bounding box center [387, 192] width 48 height 7
click at [368, 190] on input "Flea Bath ($5.00)" at bounding box center [365, 191] width 5 height 5
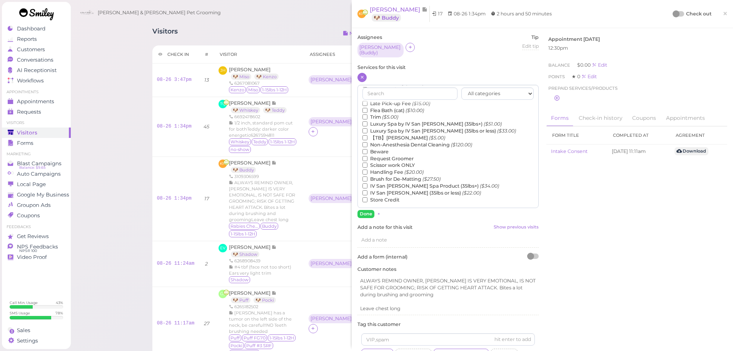
click at [384, 134] on label "【TB】Teeth Brushing ($5.00)" at bounding box center [404, 137] width 83 height 7
click at [368, 135] on input "【TB】Teeth Brushing ($5.00)" at bounding box center [365, 137] width 5 height 5
click at [364, 210] on button "Done" at bounding box center [366, 214] width 17 height 8
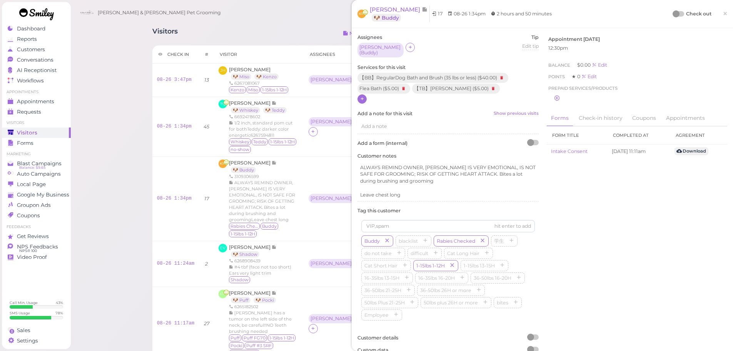
click at [673, 14] on div at bounding box center [676, 13] width 7 height 7
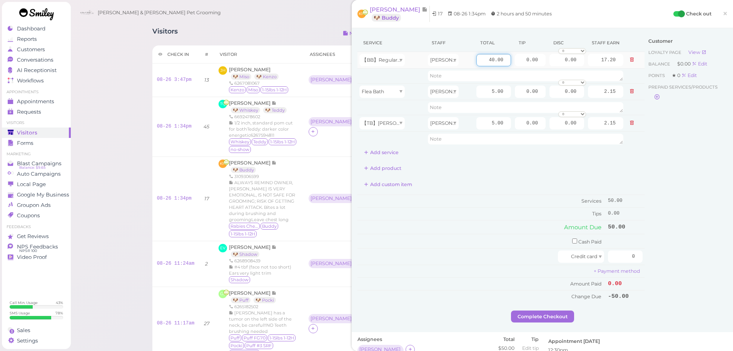
click at [476, 56] on input "40.00" at bounding box center [493, 60] width 35 height 12
type input "45.00"
type input "19.35"
drag, startPoint x: 523, startPoint y: 59, endPoint x: 550, endPoint y: 68, distance: 27.9
click at [550, 68] on tr "【BB】RegularDog Bath and Brush (35 lbs or less) [PERSON_NAME] 45.00 0.00 0.00 0 …" at bounding box center [501, 60] width 287 height 17
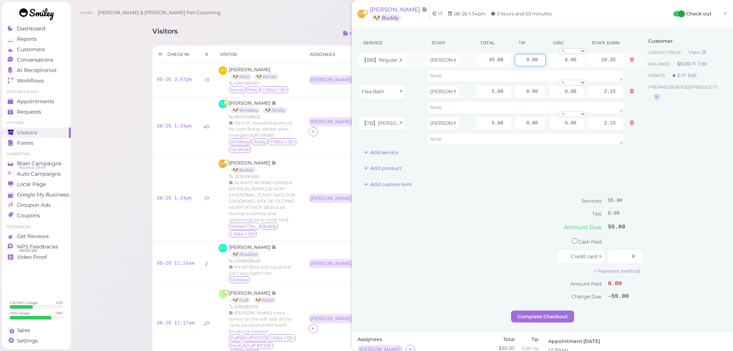
click at [520, 61] on input "0.00" at bounding box center [530, 60] width 31 height 12
type input "5"
click at [646, 161] on div "Customer Loyalty page View Balance $0.00 Edit Points ★ 0 Edit Prepaid services/…" at bounding box center [686, 172] width 83 height 276
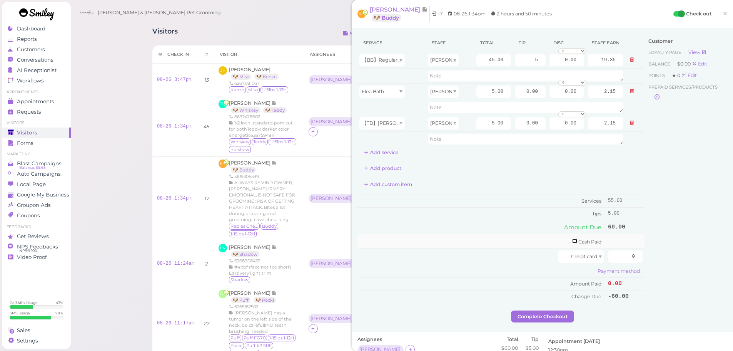
click at [572, 240] on input "checkbox" at bounding box center [574, 240] width 5 height 5
checkbox input "true"
click at [620, 242] on input "0" at bounding box center [625, 242] width 35 height 12
type input "60"
click at [655, 250] on div "Customer Loyalty page View Balance $0.00 Edit Points ★ 0 Edit Prepaid services/…" at bounding box center [686, 173] width 83 height 279
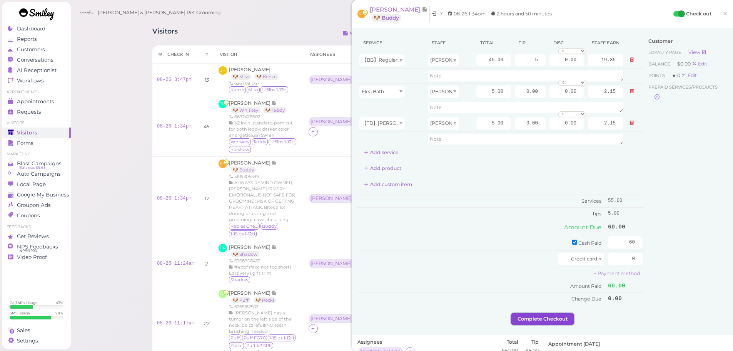
click at [529, 319] on button "Complete Checkout" at bounding box center [542, 319] width 63 height 12
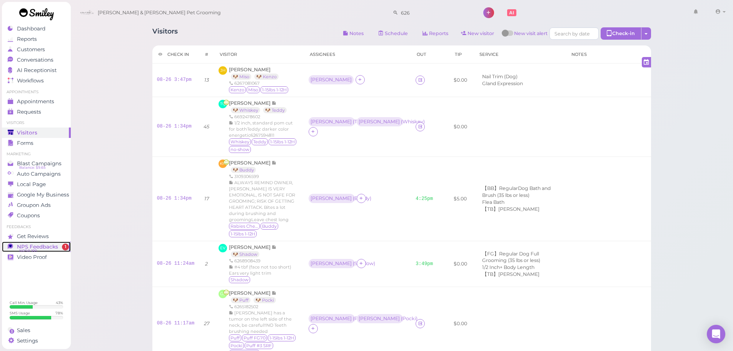
click at [29, 248] on span "NPS® 100" at bounding box center [28, 250] width 18 height 6
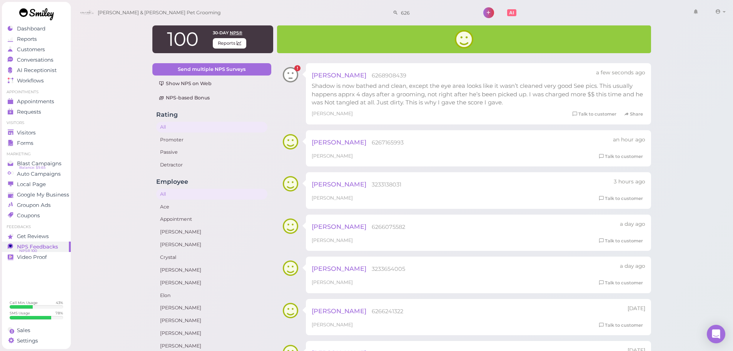
click at [342, 74] on span "[PERSON_NAME]" at bounding box center [339, 75] width 55 height 8
click at [288, 75] on div at bounding box center [290, 74] width 15 height 23
click at [382, 75] on span "6268908439" at bounding box center [389, 75] width 35 height 7
click at [590, 118] on link "Talk to customer" at bounding box center [594, 114] width 48 height 8
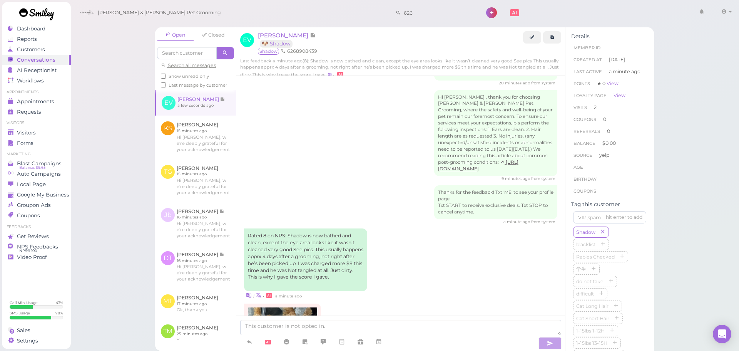
scroll to position [971, 0]
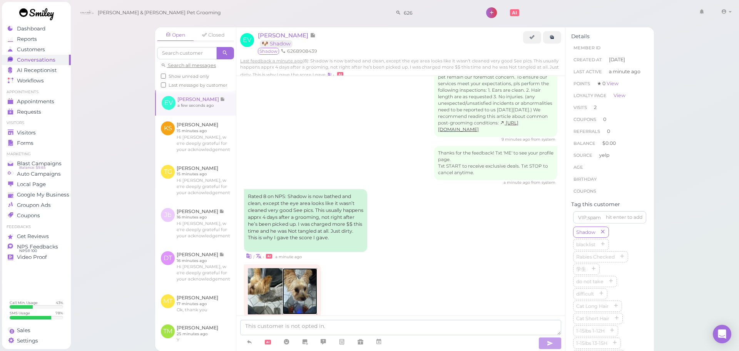
click at [305, 268] on img at bounding box center [300, 291] width 35 height 46
click at [365, 252] on div "| • a minute ago" at bounding box center [400, 256] width 313 height 8
click at [428, 320] on textarea at bounding box center [400, 326] width 321 height 15
drag, startPoint x: 425, startPoint y: 257, endPoint x: 418, endPoint y: 239, distance: 19.1
click at [425, 264] on div "| • a few seconds ago" at bounding box center [400, 295] width 313 height 62
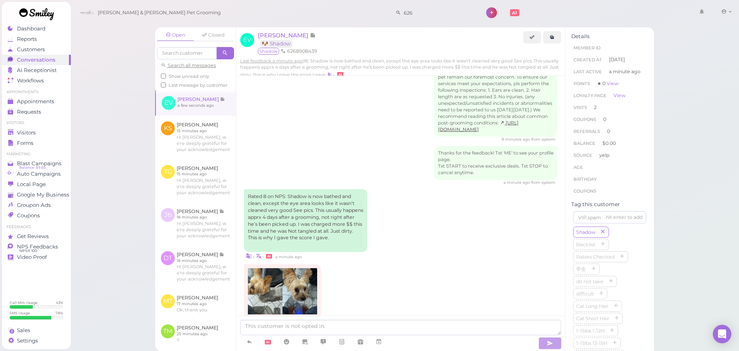
click at [410, 221] on div "Rated 8 on NPS: Shadow is now bathed and clean, except the eye area looks like …" at bounding box center [400, 224] width 313 height 71
click at [369, 324] on textarea at bounding box center [400, 326] width 321 height 15
click at [311, 285] on img at bounding box center [300, 291] width 35 height 46
click at [255, 279] on img at bounding box center [265, 291] width 35 height 46
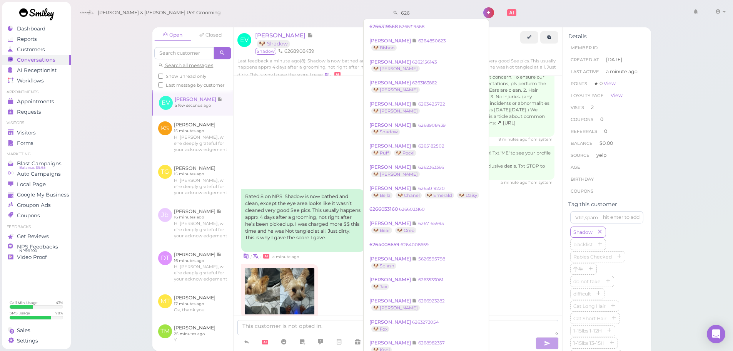
drag, startPoint x: 412, startPoint y: 13, endPoint x: 261, endPoint y: 9, distance: 150.9
click at [261, 9] on div "[PERSON_NAME] & [PERSON_NAME] Pet Grooming 626 1 Account Refer Friends" at bounding box center [402, 13] width 652 height 22
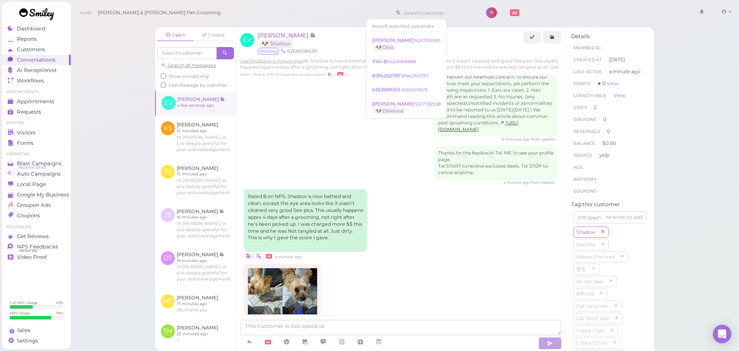
click at [429, 195] on div "Rated 8 on NPS: Shadow is now bathed and clean, except the eye area looks like …" at bounding box center [400, 224] width 313 height 71
click at [267, 278] on img at bounding box center [265, 291] width 35 height 46
click at [298, 274] on img at bounding box center [300, 291] width 35 height 46
click at [266, 324] on textarea at bounding box center [400, 326] width 321 height 15
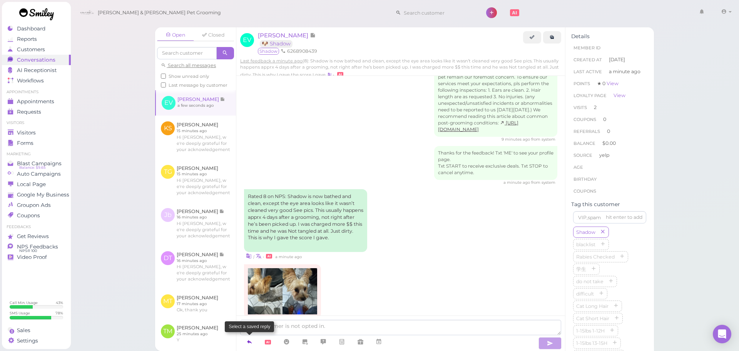
click at [247, 339] on icon at bounding box center [249, 342] width 6 height 8
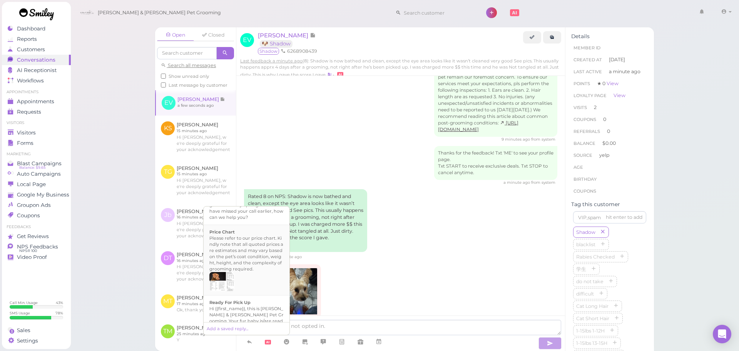
scroll to position [534, 0]
click at [252, 226] on div "Please refer to our price chart. Kindly note that all quoted prices are estimat…" at bounding box center [246, 241] width 74 height 37
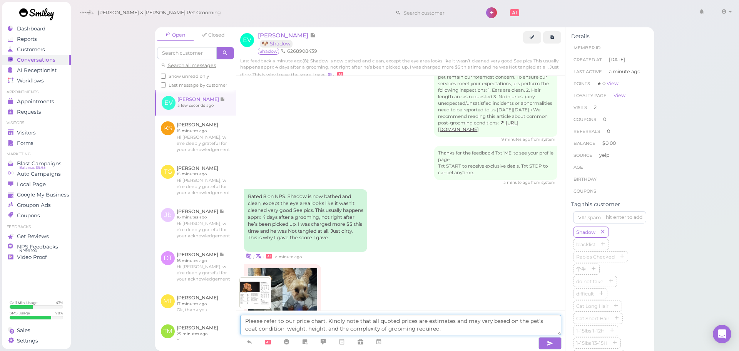
drag, startPoint x: 467, startPoint y: 331, endPoint x: 2, endPoint y: 295, distance: 467.1
click at [2, 295] on div "Dashboard Reports Customers Conversations 0 AI Receptionist" at bounding box center [369, 175] width 739 height 351
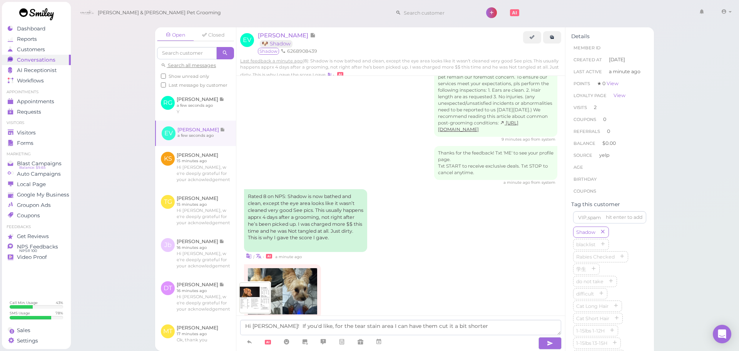
click at [110, 167] on div "Open Closed Search all messages Show unread only Last message by customer RG [P…" at bounding box center [404, 175] width 669 height 351
click at [502, 322] on textarea "Hi [PERSON_NAME]! If you'd like, for the tear stain area I can have them cut it…" at bounding box center [400, 326] width 321 height 15
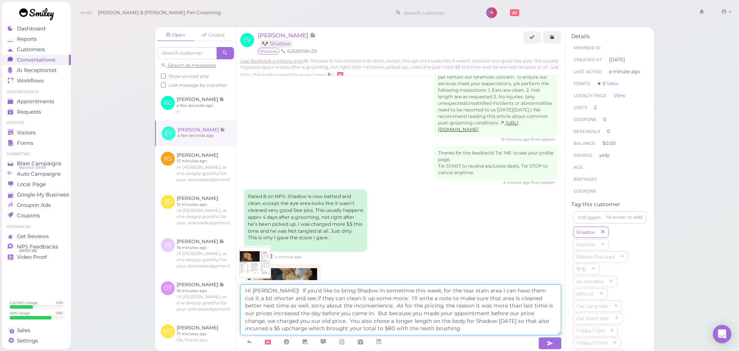
type textarea "Hi [PERSON_NAME]! If you'd like to bring Shadow in sometime this week, for the …"
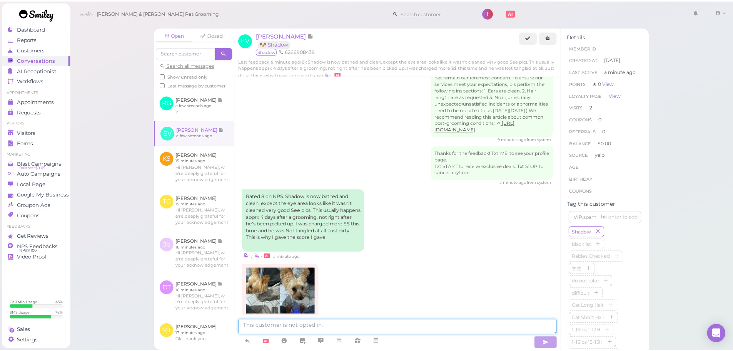
scroll to position [1109, 0]
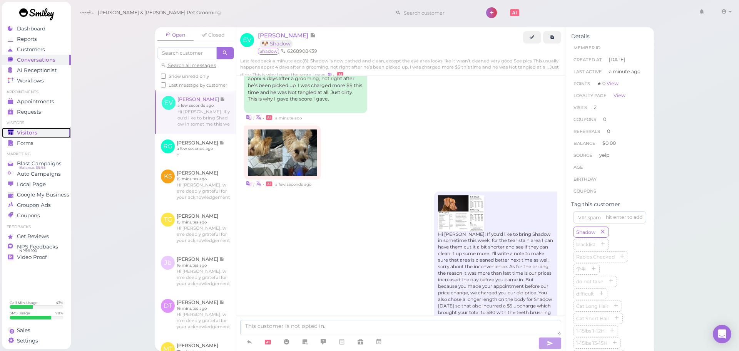
click at [43, 130] on div "Visitors" at bounding box center [35, 132] width 55 height 7
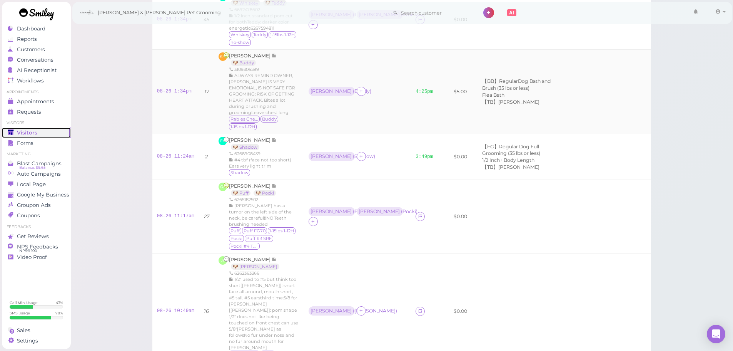
scroll to position [115, 0]
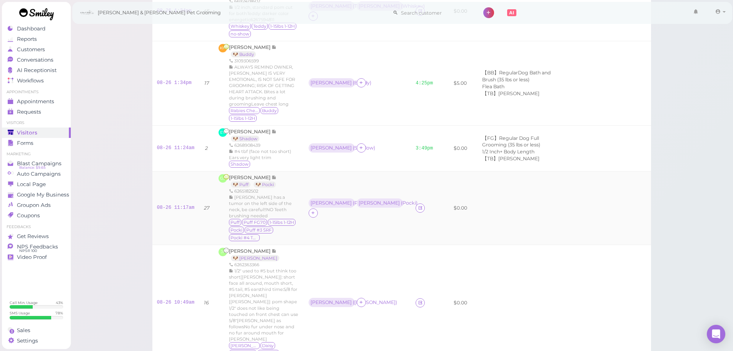
click at [166, 182] on td "08-26 11:17am" at bounding box center [175, 208] width 47 height 74
click at [167, 205] on link "08-26 11:17am" at bounding box center [176, 207] width 38 height 5
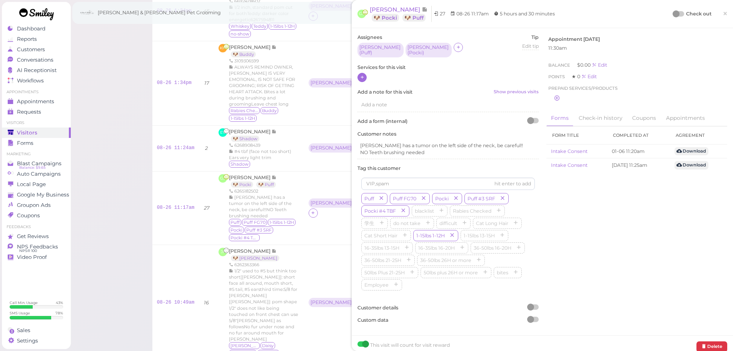
click at [363, 74] on icon at bounding box center [362, 77] width 5 height 6
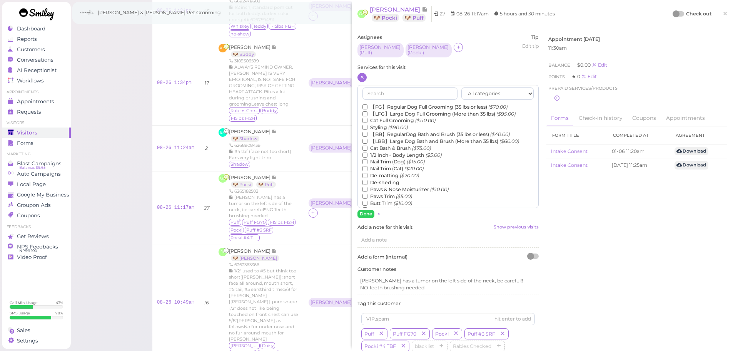
click at [386, 104] on label "【FG】Regular Dog Full Grooming (35 lbs or less) ($70.00)" at bounding box center [435, 107] width 145 height 7
click at [368, 104] on input "【FG】Regular Dog Full Grooming (35 lbs or less) ($70.00)" at bounding box center [365, 106] width 5 height 5
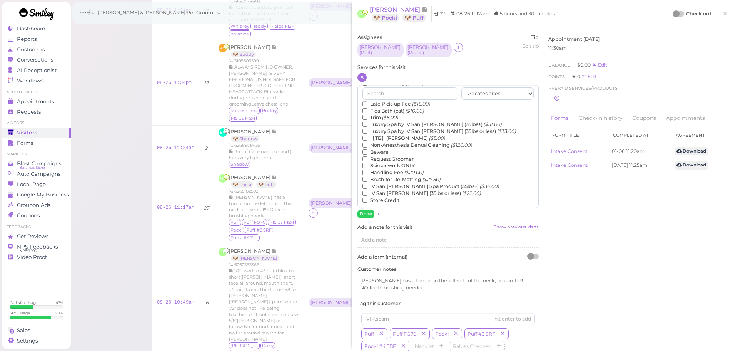
click at [397, 136] on label "【TB】Teeth Brushing ($5.00)" at bounding box center [404, 138] width 83 height 7
click at [368, 136] on input "【TB】Teeth Brushing ($5.00)" at bounding box center [365, 137] width 5 height 5
click at [369, 212] on button "Done" at bounding box center [366, 214] width 17 height 8
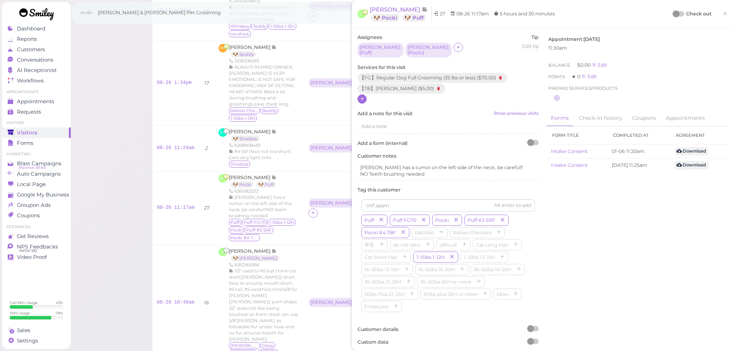
click at [355, 97] on div "Assignees Asa ( Puff ) [PERSON_NAME] ) Tip Edit tip 0 Services for this visit 【…" at bounding box center [448, 192] width 189 height 317
click at [363, 97] on icon at bounding box center [362, 99] width 5 height 6
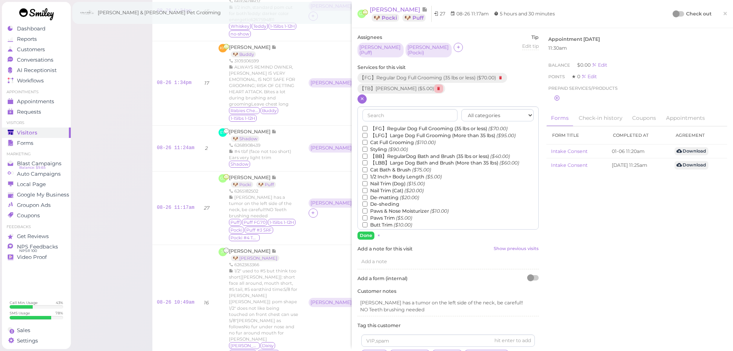
click at [435, 85] on icon at bounding box center [438, 88] width 9 height 8
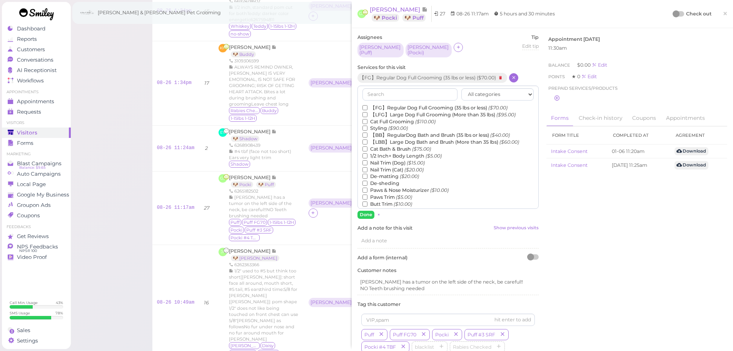
click at [390, 154] on label "1/2 Inch+ Body Length ($5.00)" at bounding box center [402, 155] width 79 height 7
click at [368, 154] on input "1/2 Inch+ Body Length ($5.00)" at bounding box center [365, 155] width 5 height 5
click at [366, 216] on div "Assignees Asa ( Puff ) [PERSON_NAME] ) Tip Edit tip 0 Services for this visit 【…" at bounding box center [448, 249] width 189 height 431
click at [366, 212] on button "Done" at bounding box center [366, 215] width 17 height 8
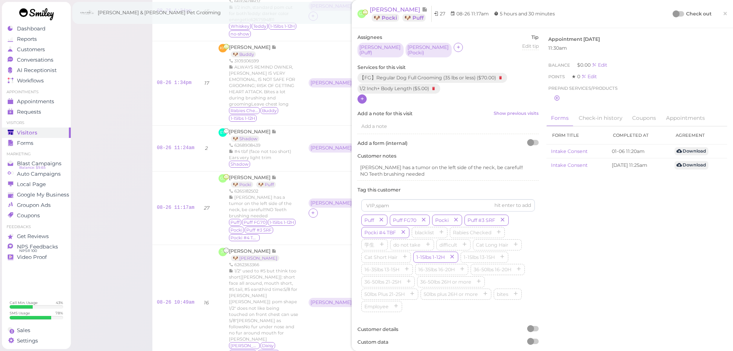
drag, startPoint x: 679, startPoint y: 13, endPoint x: 675, endPoint y: 15, distance: 5.3
click at [679, 13] on div "Check out" at bounding box center [693, 14] width 38 height 8
click at [675, 15] on div at bounding box center [679, 13] width 11 height 5
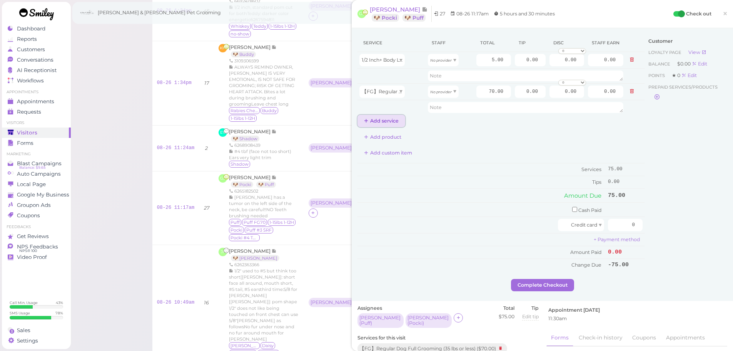
click at [391, 115] on button "Add service" at bounding box center [382, 121] width 48 height 12
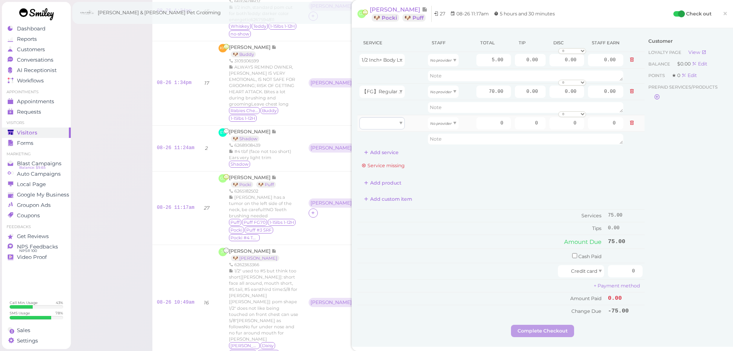
drag, startPoint x: 386, startPoint y: 116, endPoint x: 387, endPoint y: 127, distance: 10.8
click at [387, 127] on td at bounding box center [392, 123] width 69 height 17
click at [387, 127] on div at bounding box center [381, 123] width 45 height 12
drag, startPoint x: 384, startPoint y: 154, endPoint x: 384, endPoint y: 144, distance: 9.6
type input "70.00"
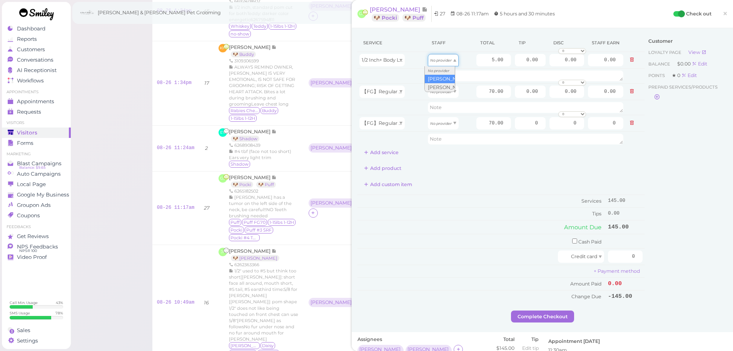
drag, startPoint x: 443, startPoint y: 65, endPoint x: 441, endPoint y: 80, distance: 15.1
type input "2.60"
drag, startPoint x: 441, startPoint y: 92, endPoint x: 440, endPoint y: 110, distance: 18.1
type input "36.40"
drag, startPoint x: 439, startPoint y: 119, endPoint x: 440, endPoint y: 146, distance: 27.0
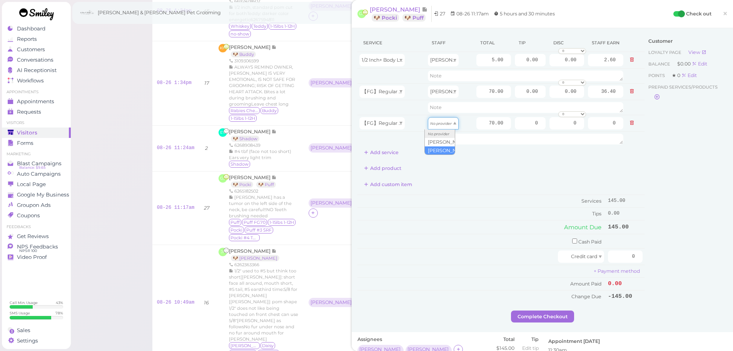
type input "30.10"
click at [490, 190] on div "Add custom item" at bounding box center [501, 184] width 287 height 12
drag, startPoint x: 604, startPoint y: 256, endPoint x: 728, endPoint y: 274, distance: 124.8
click at [727, 274] on div "Service Staff Total Tip Disc Staff earn 1/2 Inch+ Body Length Asa 5.00 0.00 0.0…" at bounding box center [542, 180] width 381 height 304
type input "166.75"
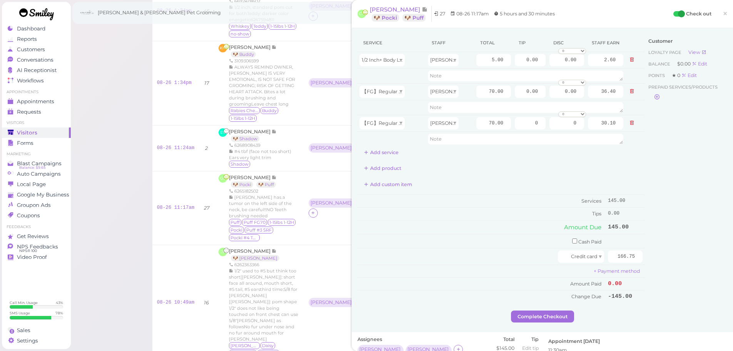
click at [700, 265] on div "Customer Loyalty page View Balance $0.00 Edit Points ★ 0 Edit Prepaid services/…" at bounding box center [686, 172] width 83 height 276
drag, startPoint x: 518, startPoint y: 126, endPoint x: 565, endPoint y: 128, distance: 46.2
click at [551, 127] on tr "【FG】Regular Dog Full Grooming (35 lbs or less) [PERSON_NAME] 70.00 0 0 0 10% of…" at bounding box center [501, 123] width 287 height 17
type input "10.5"
drag, startPoint x: 682, startPoint y: 191, endPoint x: 591, endPoint y: 133, distance: 108.0
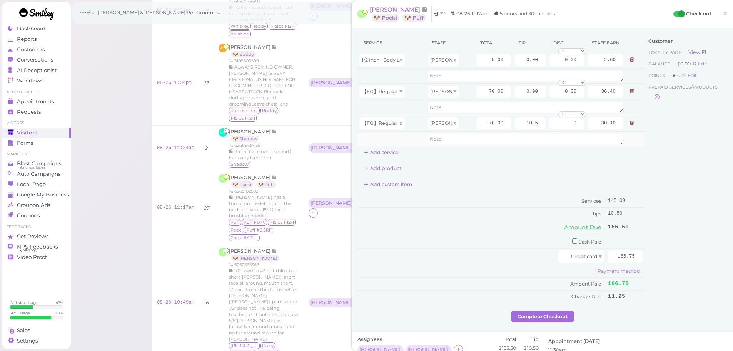
click at [682, 192] on div "Customer Loyalty page View Balance $0.00 Edit Points ★ 0 Edit Prepaid services/…" at bounding box center [686, 172] width 83 height 276
drag, startPoint x: 508, startPoint y: 59, endPoint x: 562, endPoint y: 74, distance: 56.5
click at [562, 74] on tbody "1/2 Inch+ Body Length Asa 5.00 0.00 0.00 0 10% off 15% off 20% off 25% off 30% …" at bounding box center [501, 99] width 287 height 94
drag, startPoint x: 512, startPoint y: 88, endPoint x: 628, endPoint y: 104, distance: 117.2
click at [608, 97] on tr "【FG】Regular Dog Full Grooming (35 lbs or less) Asa 70.00 0.00 0.00 0 10% off 15…" at bounding box center [501, 91] width 287 height 17
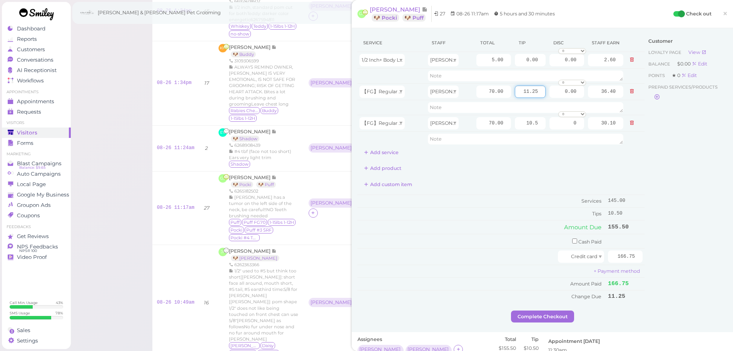
type input "11.25"
click at [675, 205] on div "Customer Loyalty page View Balance $0.00 Edit Points ★ 0 Edit Prepaid services/…" at bounding box center [686, 172] width 83 height 276
click at [548, 319] on button "Complete Checkout" at bounding box center [542, 316] width 63 height 12
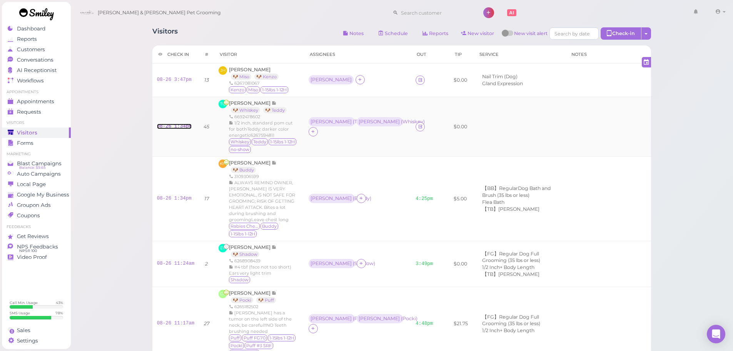
click at [177, 124] on link "08-26 1:34pm" at bounding box center [174, 126] width 35 height 5
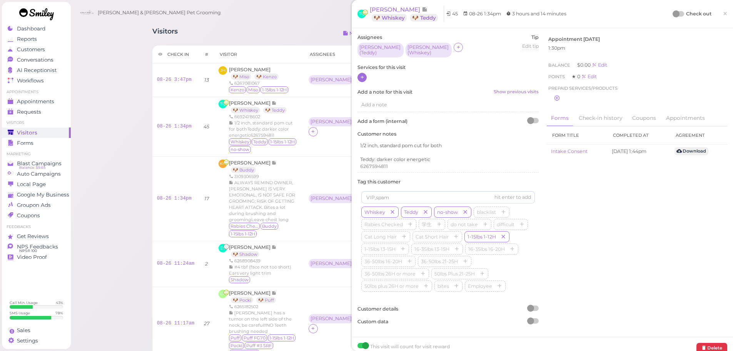
click at [360, 74] on icon at bounding box center [362, 77] width 5 height 6
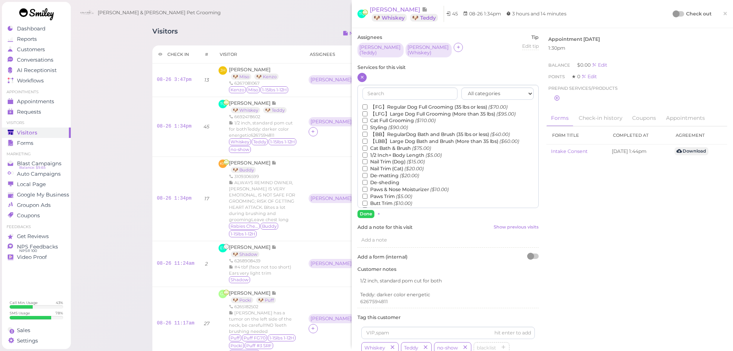
click at [370, 104] on label "【FG】Regular Dog Full Grooming (35 lbs or less) ($70.00)" at bounding box center [435, 107] width 145 height 7
click at [368, 104] on input "【FG】Regular Dog Full Grooming (35 lbs or less) ($70.00)" at bounding box center [365, 106] width 5 height 5
click at [378, 155] on label "1/2 Inch+ Body Length ($5.00)" at bounding box center [402, 155] width 79 height 7
click at [368, 155] on input "1/2 Inch+ Body Length ($5.00)" at bounding box center [365, 154] width 5 height 5
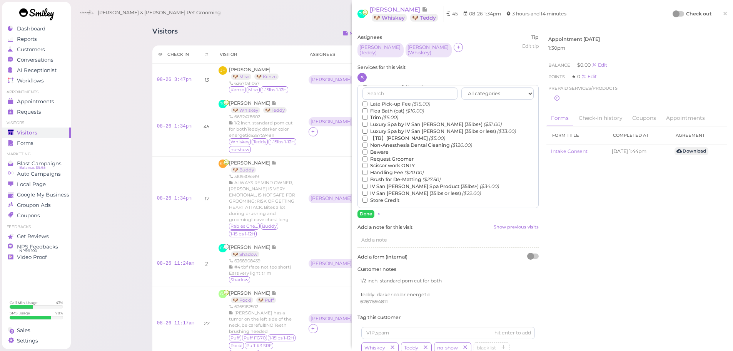
click at [391, 139] on label "【TB】Teeth Brushing ($5.00)" at bounding box center [404, 138] width 83 height 7
click at [368, 139] on input "【TB】Teeth Brushing ($5.00)" at bounding box center [365, 137] width 5 height 5
click at [369, 211] on button "Done" at bounding box center [366, 214] width 17 height 8
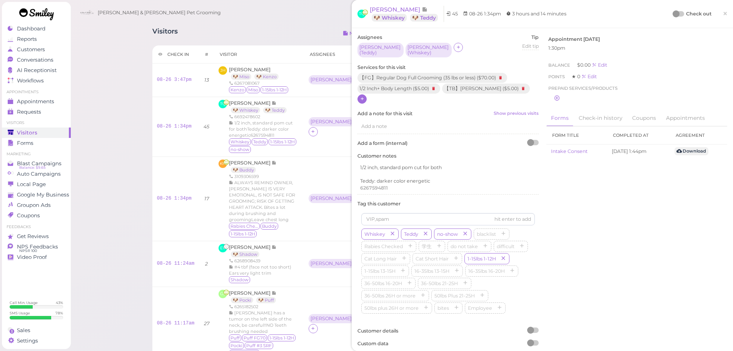
click at [673, 12] on div at bounding box center [676, 13] width 7 height 7
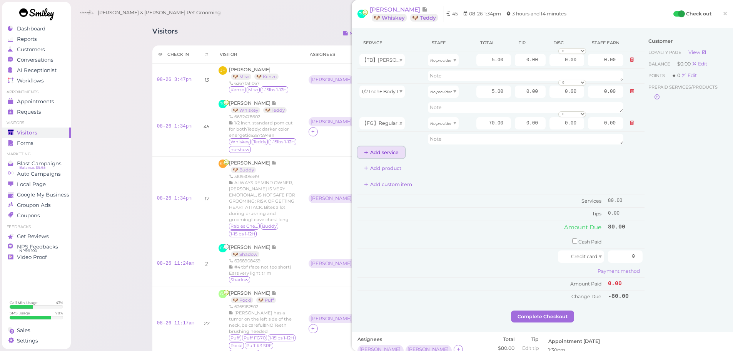
click at [372, 152] on button "Add service" at bounding box center [382, 152] width 48 height 12
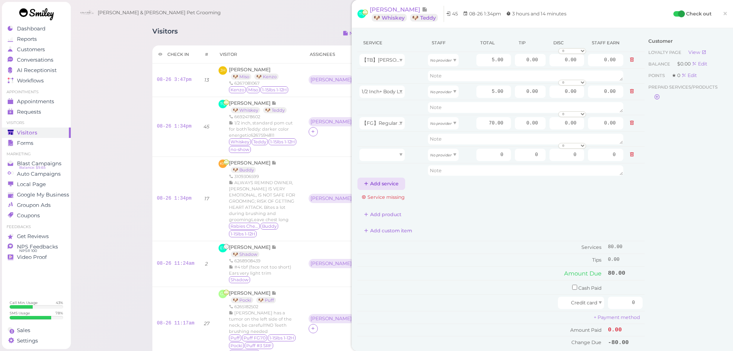
drag, startPoint x: 378, startPoint y: 192, endPoint x: 377, endPoint y: 188, distance: 4.0
click at [377, 190] on div "Service Staff Total Tip Disc Staff earn 【TB】Teeth Brushing No provider 5.00 0.0…" at bounding box center [501, 191] width 287 height 314
click at [377, 187] on button "Add service" at bounding box center [382, 183] width 48 height 12
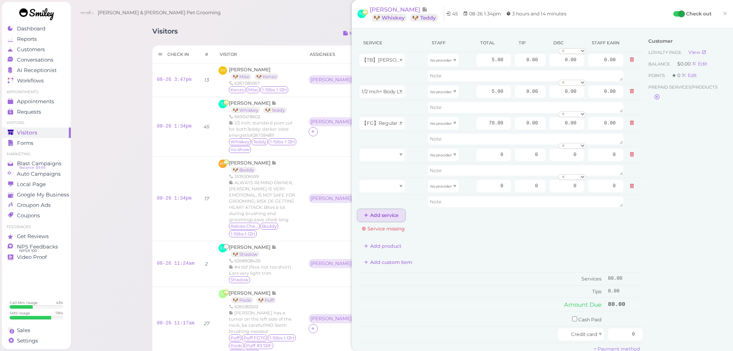
click at [383, 217] on button "Add service" at bounding box center [382, 215] width 48 height 12
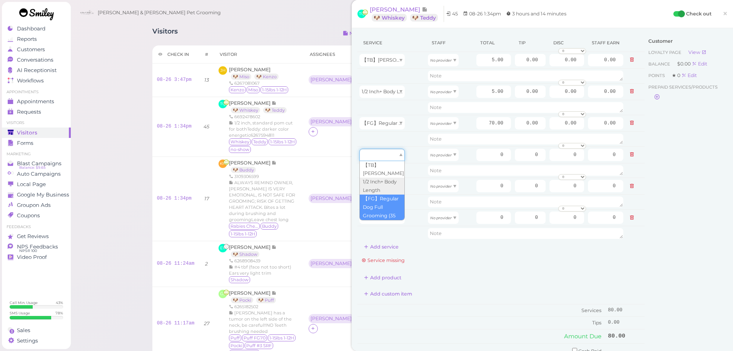
drag, startPoint x: 390, startPoint y: 160, endPoint x: 386, endPoint y: 212, distance: 52.5
type input "70.00"
drag, startPoint x: 386, startPoint y: 184, endPoint x: 386, endPoint y: 217, distance: 33.1
type input "5.00"
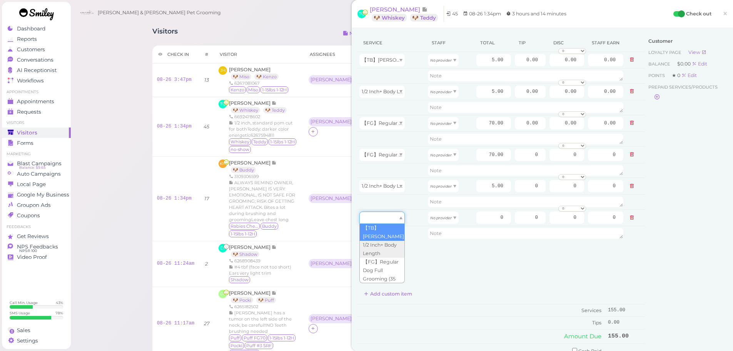
drag, startPoint x: 386, startPoint y: 217, endPoint x: 386, endPoint y: 234, distance: 17.7
type input "5.00"
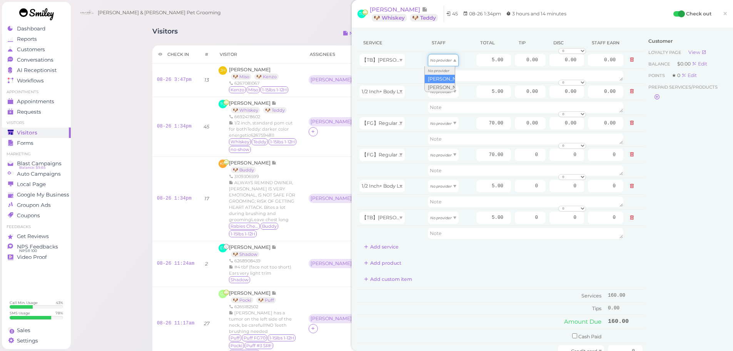
drag, startPoint x: 437, startPoint y: 65, endPoint x: 438, endPoint y: 77, distance: 11.6
type input "2.60"
drag, startPoint x: 439, startPoint y: 122, endPoint x: 445, endPoint y: 144, distance: 23.1
type input "36.40"
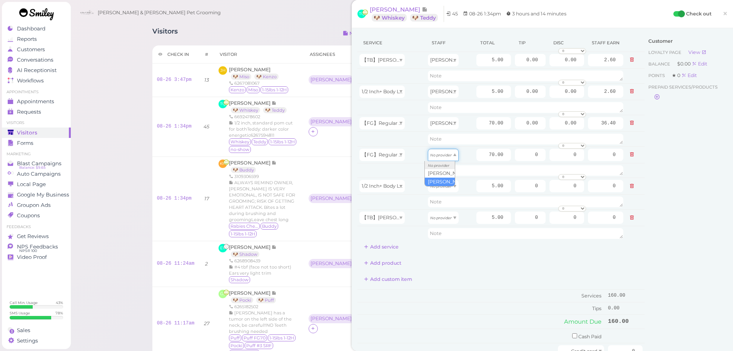
drag, startPoint x: 444, startPoint y: 157, endPoint x: 447, endPoint y: 184, distance: 27.5
type input "30.10"
drag, startPoint x: 446, startPoint y: 184, endPoint x: 442, endPoint y: 237, distance: 52.5
type input "2.15"
drag, startPoint x: 441, startPoint y: 218, endPoint x: 439, endPoint y: 241, distance: 23.1
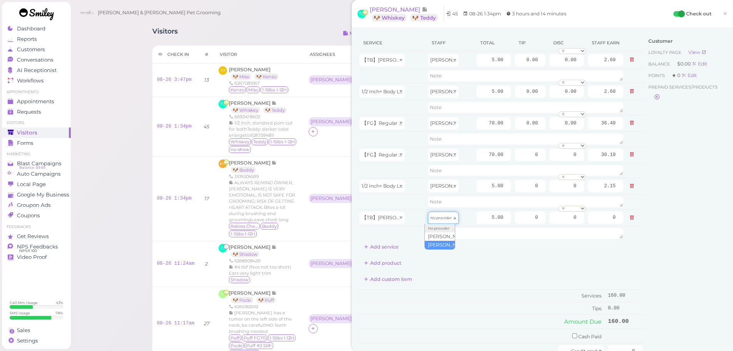
type input "2.15"
click at [491, 302] on td "Tips" at bounding box center [482, 308] width 249 height 12
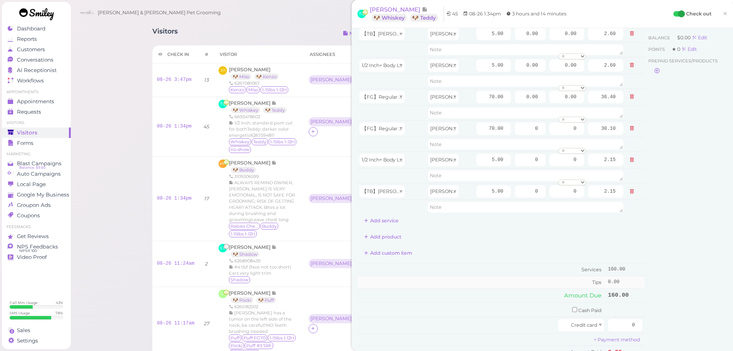
scroll to position [38, 0]
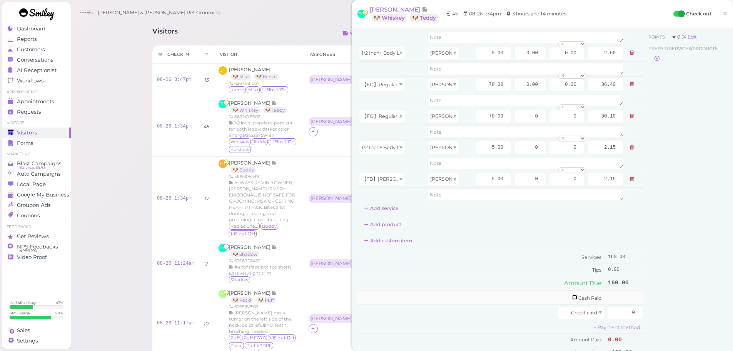
click at [572, 299] on input "checkbox" at bounding box center [574, 296] width 5 height 5
checkbox input "true"
drag, startPoint x: 617, startPoint y: 296, endPoint x: 667, endPoint y: 300, distance: 49.8
click at [667, 300] on div "Service Staff Total Tip Disc Staff earn 【TB】Teeth Brushing Asa 5.00 0.00 0.00 0…" at bounding box center [543, 181] width 370 height 373
type input "175"
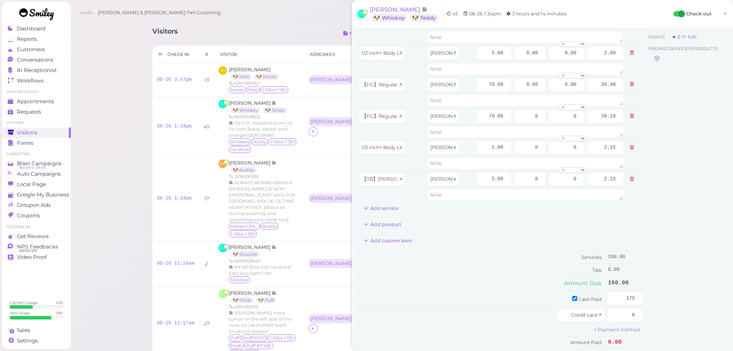
click at [662, 299] on div "Customer Loyalty page View Balance $0.00 Edit Points ★ 0 Edit Prepaid services/…" at bounding box center [686, 181] width 83 height 373
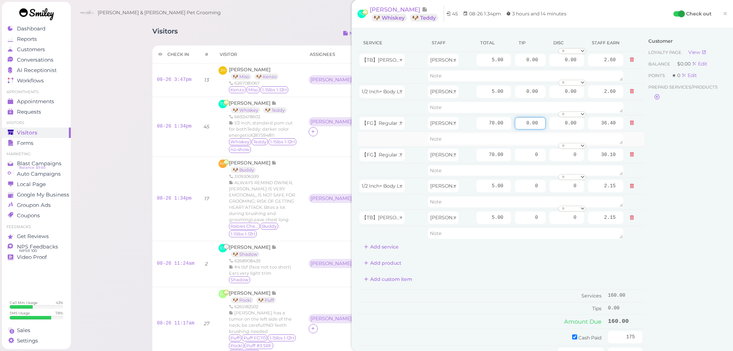
drag, startPoint x: 517, startPoint y: 124, endPoint x: 557, endPoint y: 132, distance: 40.9
click at [564, 128] on tr "【FG】Regular Dog Full Grooming (35 lbs or less) Asa 70.00 0.00 0.00 0 10% off 15…" at bounding box center [501, 123] width 287 height 17
type input "7.5"
drag, startPoint x: 521, startPoint y: 154, endPoint x: 671, endPoint y: 185, distance: 153.6
click at [645, 181] on div "Service Staff Total Tip Disc Staff earn 【TB】Teeth Brushing Asa 5.00 0.00 0.00 0…" at bounding box center [543, 220] width 370 height 373
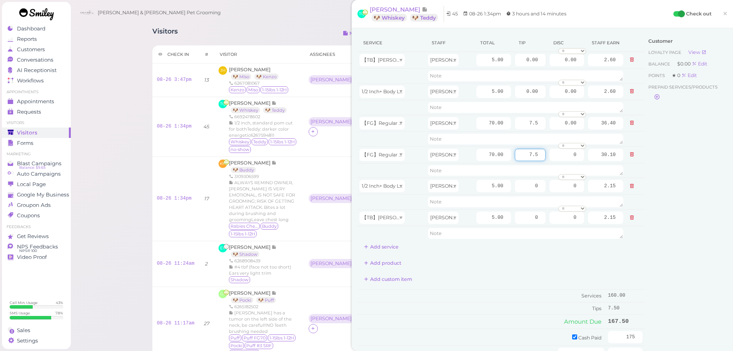
type input "7.5"
click at [670, 190] on div "Customer Loyalty page View Balance $0.00 Edit Points ★ 0 Edit Prepaid services/…" at bounding box center [686, 220] width 83 height 373
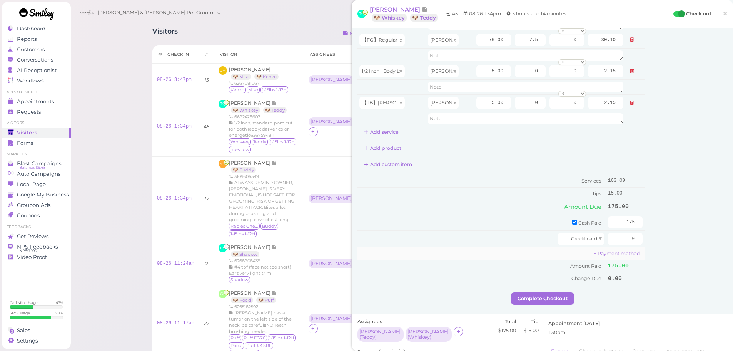
scroll to position [115, 0]
click at [550, 294] on button "Complete Checkout" at bounding box center [542, 297] width 63 height 12
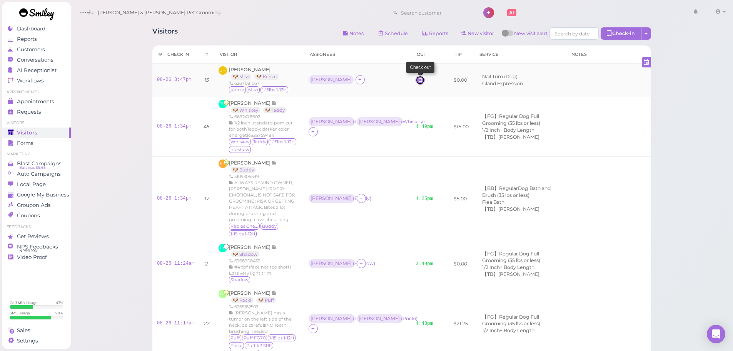
click at [418, 80] on icon at bounding box center [420, 80] width 5 height 6
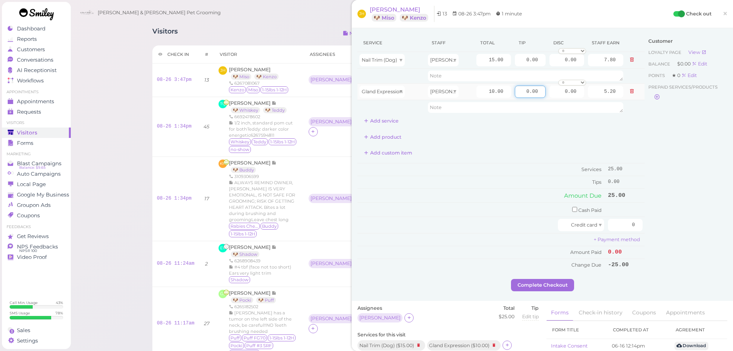
click at [516, 93] on input "0.00" at bounding box center [530, 91] width 31 height 12
type input "5.00"
click at [572, 210] on input "checkbox" at bounding box center [574, 209] width 5 height 5
checkbox input "true"
click at [608, 212] on input "0" at bounding box center [625, 210] width 35 height 12
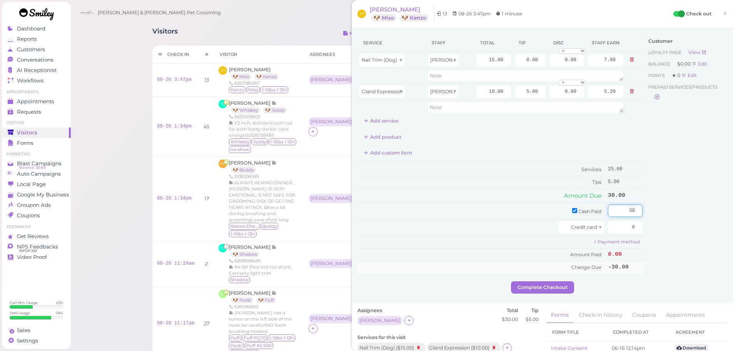
type input "30"
click at [572, 264] on span "Change Due" at bounding box center [587, 267] width 30 height 6
click at [568, 282] on button "Complete Checkout" at bounding box center [542, 287] width 63 height 12
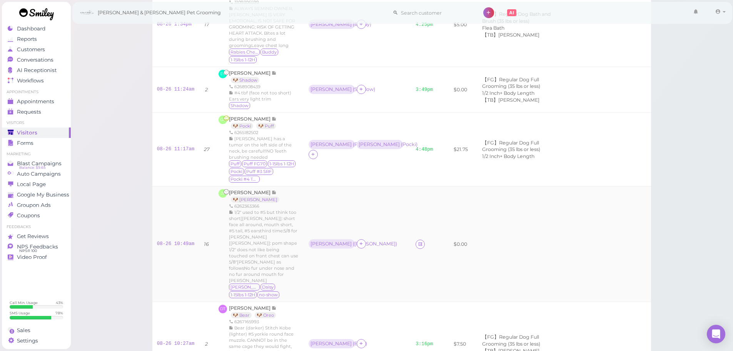
scroll to position [192, 0]
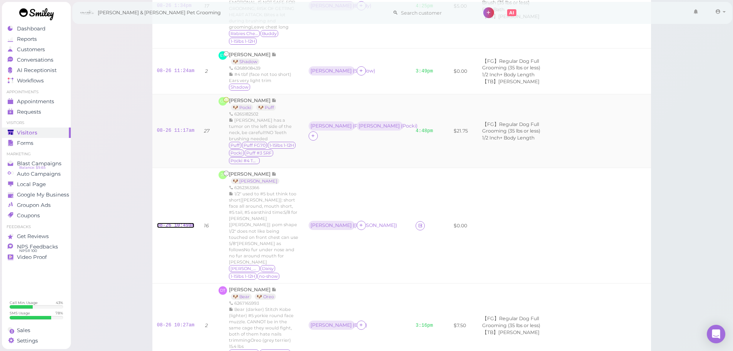
drag, startPoint x: 177, startPoint y: 183, endPoint x: 219, endPoint y: 109, distance: 85.5
click at [177, 222] on link "08-26 10:49am" at bounding box center [176, 224] width 38 height 5
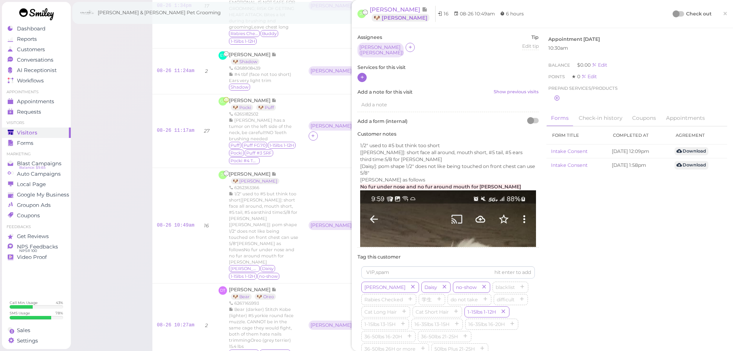
click at [360, 74] on icon at bounding box center [362, 77] width 5 height 6
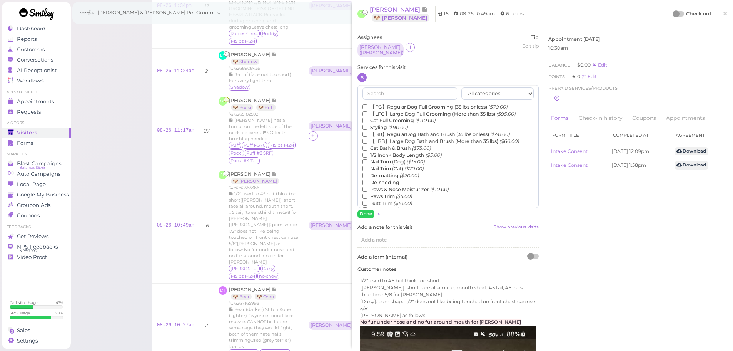
click at [384, 104] on label "【FG】Regular Dog Full Grooming (35 lbs or less) ($70.00)" at bounding box center [435, 107] width 145 height 7
click at [368, 104] on input "【FG】Regular Dog Full Grooming (35 lbs or less) ($70.00)" at bounding box center [365, 106] width 5 height 5
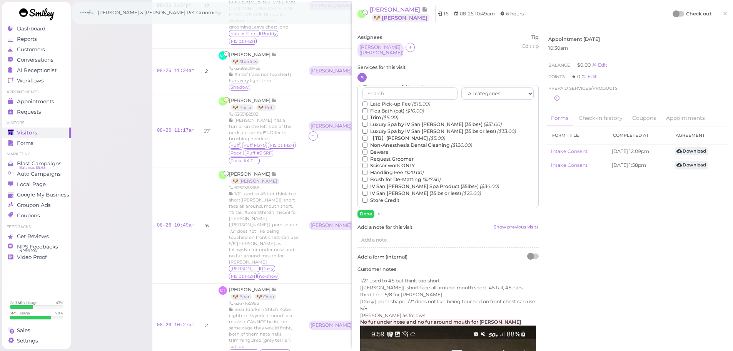
click at [395, 136] on label "【TB】Teeth Brushing ($5.00)" at bounding box center [404, 138] width 83 height 7
click at [368, 136] on input "【TB】Teeth Brushing ($5.00)" at bounding box center [365, 137] width 5 height 5
click at [363, 210] on button "Done" at bounding box center [366, 214] width 17 height 8
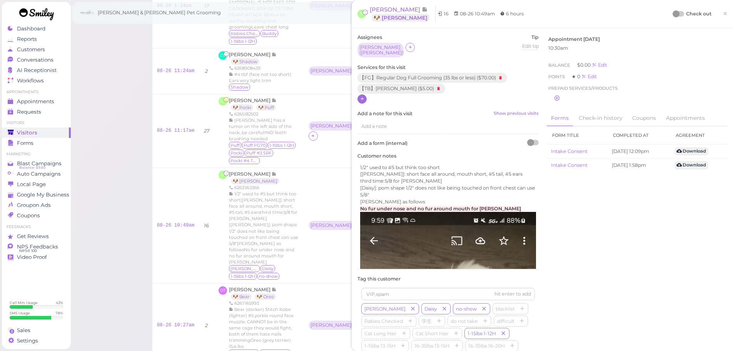
click at [678, 14] on div at bounding box center [679, 13] width 11 height 5
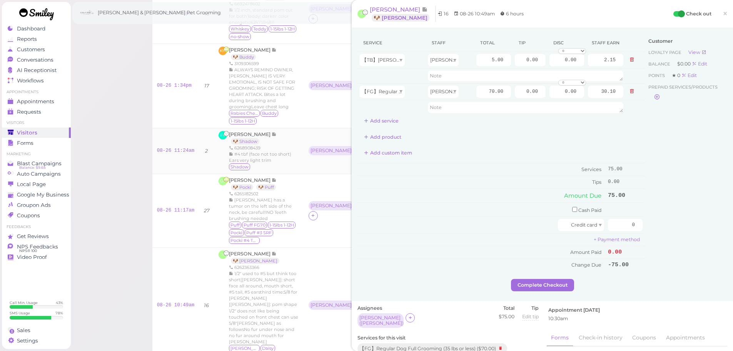
scroll to position [115, 0]
click at [723, 14] on span "×" at bounding box center [725, 13] width 5 height 11
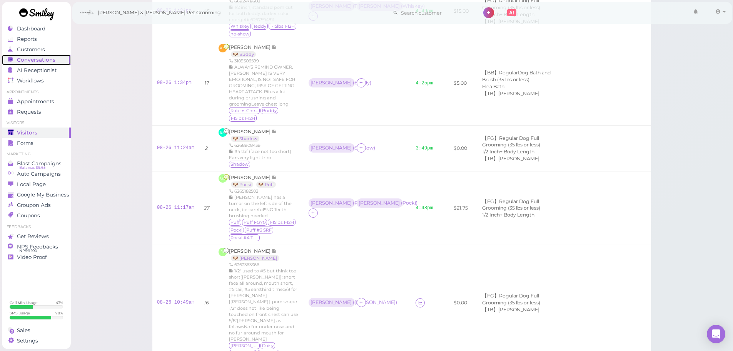
click at [44, 56] on link "Conversations 0" at bounding box center [36, 60] width 69 height 10
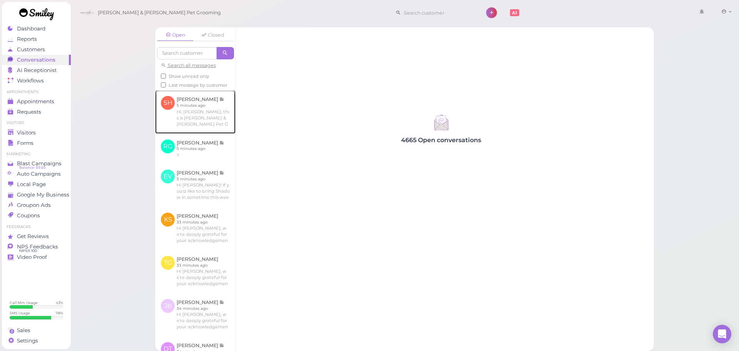
click at [202, 104] on link at bounding box center [195, 111] width 80 height 43
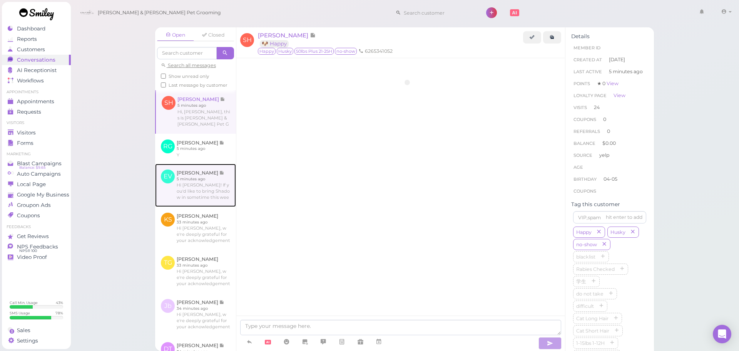
click at [199, 199] on link at bounding box center [195, 185] width 81 height 43
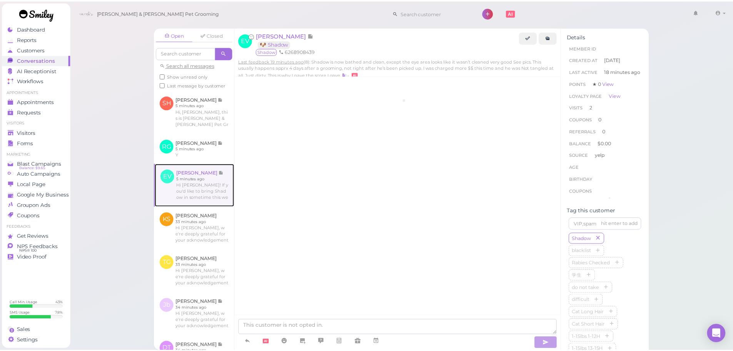
scroll to position [1115, 0]
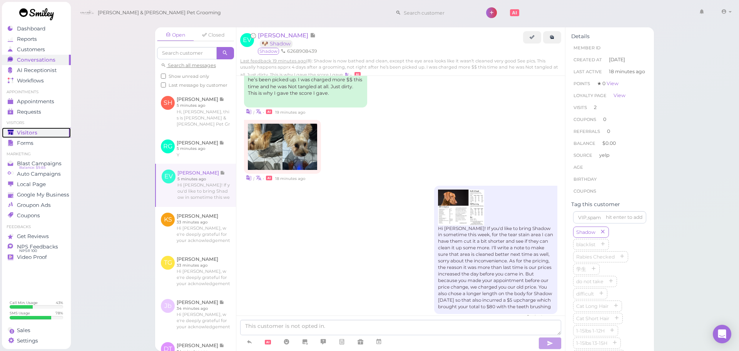
click at [47, 134] on div "Visitors" at bounding box center [35, 132] width 55 height 7
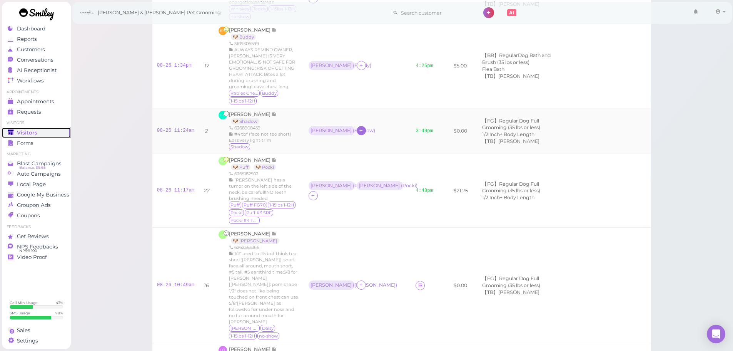
scroll to position [137, 0]
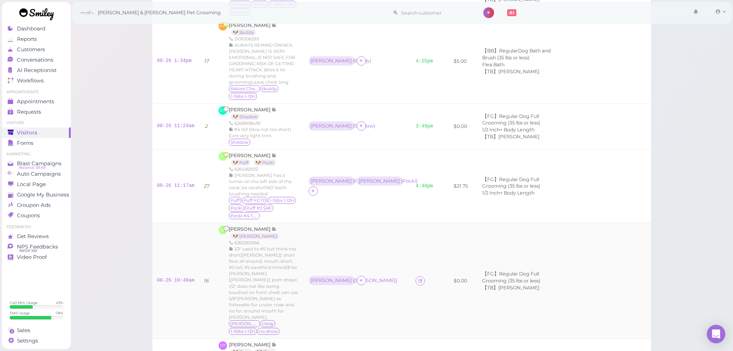
click at [396, 228] on td "[PERSON_NAME] ( [PERSON_NAME] )" at bounding box center [357, 280] width 107 height 115
click at [378, 276] on div "[PERSON_NAME] ( [PERSON_NAME] )" at bounding box center [358, 281] width 98 height 10
click at [381, 223] on td "[PERSON_NAME] ( [PERSON_NAME] )" at bounding box center [357, 280] width 107 height 115
click at [414, 249] on td at bounding box center [424, 280] width 27 height 115
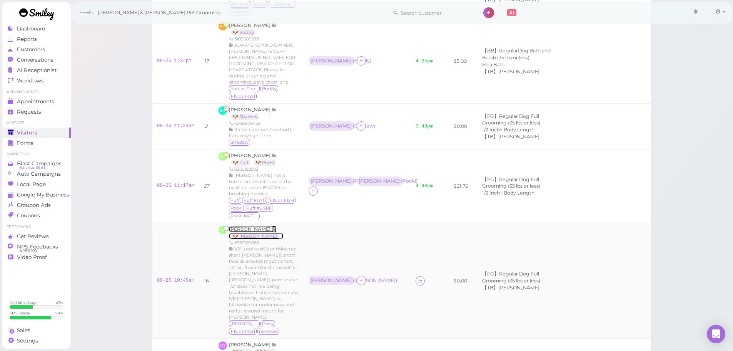
click at [254, 226] on span "[PERSON_NAME]" at bounding box center [250, 229] width 43 height 6
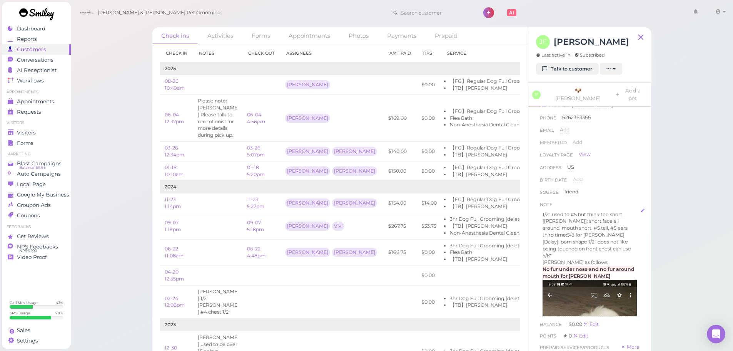
scroll to position [77, 0]
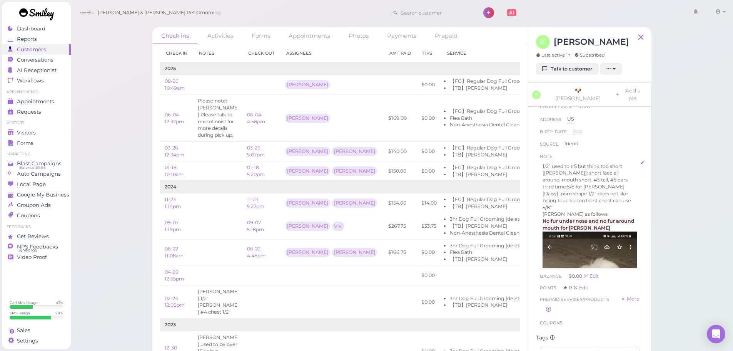
click at [613, 183] on p "third time:5/8 for [PERSON_NAME]" at bounding box center [590, 186] width 94 height 7
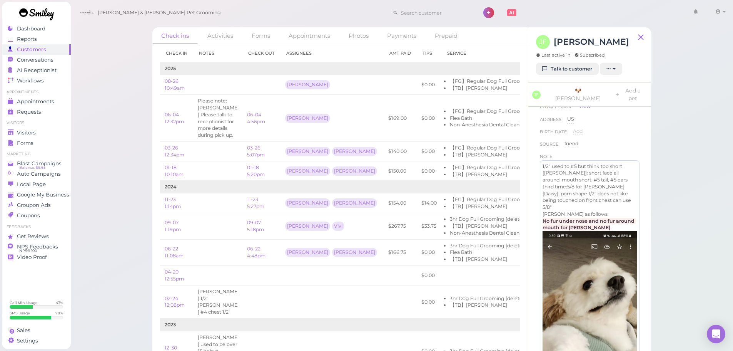
click at [604, 171] on p "[[PERSON_NAME]]: short face all around, mouth short, #5 tail, #5 ears" at bounding box center [590, 176] width 94 height 14
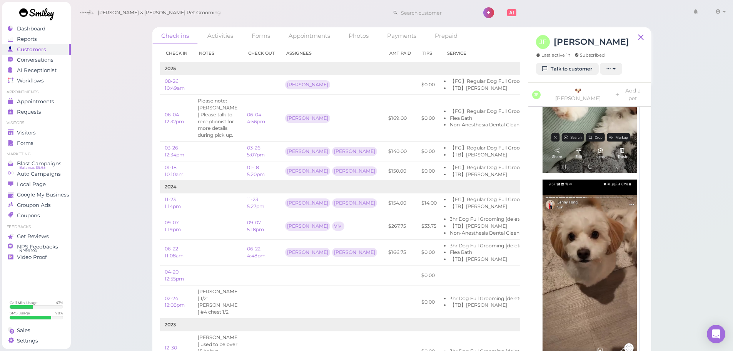
scroll to position [423, 0]
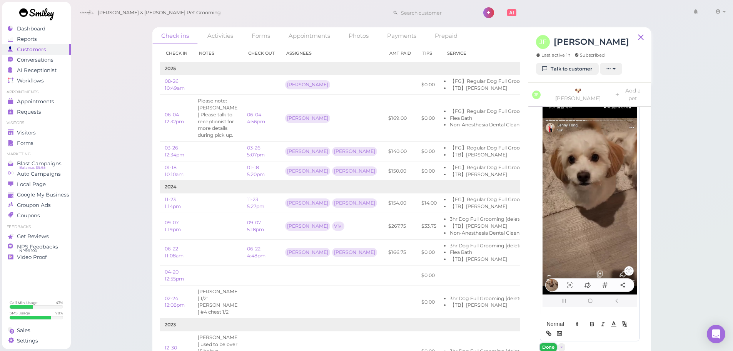
click at [551, 343] on button "Done" at bounding box center [548, 347] width 17 height 8
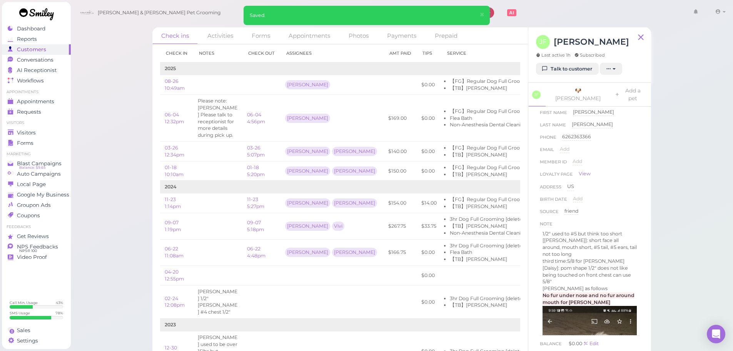
scroll to position [0, 0]
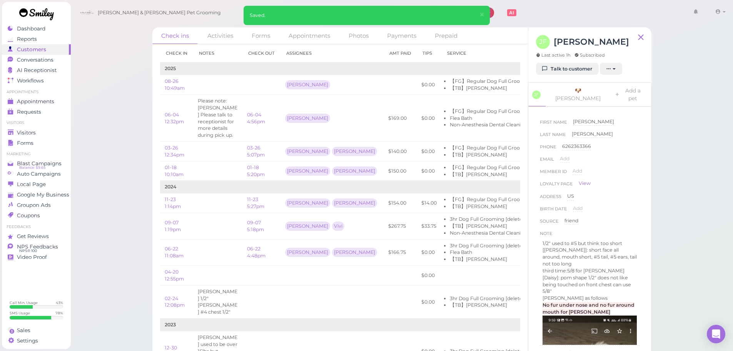
click at [595, 170] on div "Member ID Add" at bounding box center [590, 173] width 100 height 12
click at [384, 85] on td at bounding box center [400, 85] width 33 height 20
click at [384, 86] on td at bounding box center [400, 85] width 33 height 20
click at [485, 119] on li "Flea Bath" at bounding box center [508, 118] width 116 height 7
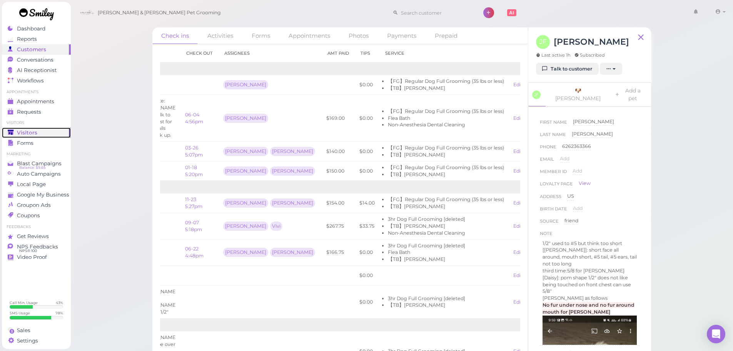
click at [44, 129] on link "Visitors" at bounding box center [36, 132] width 69 height 10
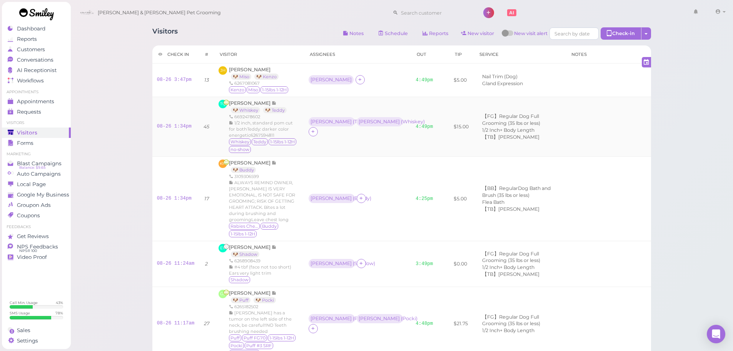
click at [357, 153] on td "Asa ( [PERSON_NAME] ) [PERSON_NAME] ( Whiskey )" at bounding box center [357, 127] width 107 height 60
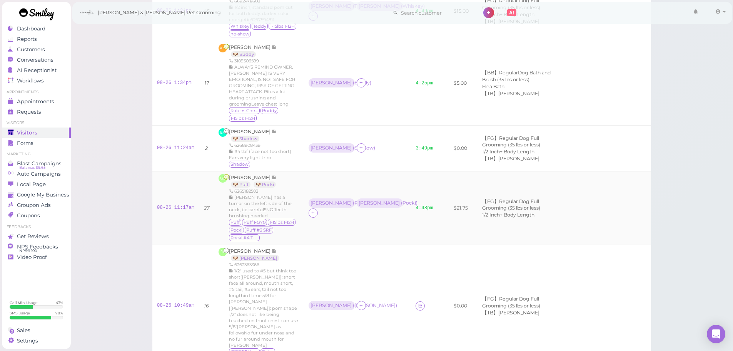
click at [386, 171] on td "Asa ( Puff ) [PERSON_NAME] )" at bounding box center [357, 208] width 107 height 74
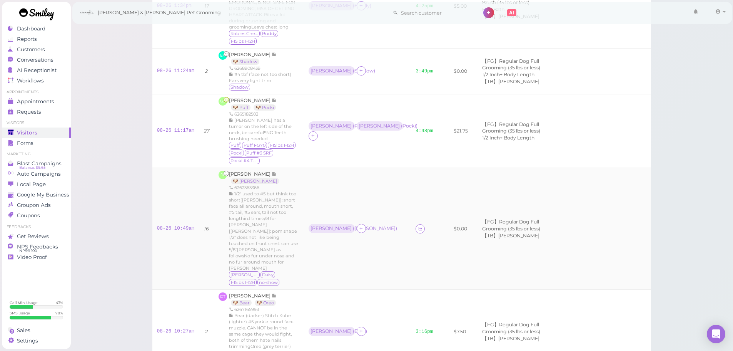
click at [386, 168] on td "[PERSON_NAME] ( [PERSON_NAME] )" at bounding box center [357, 229] width 107 height 122
click at [395, 168] on td "[PERSON_NAME] ( [PERSON_NAME] )" at bounding box center [357, 229] width 107 height 122
click at [418, 226] on icon at bounding box center [420, 229] width 5 height 6
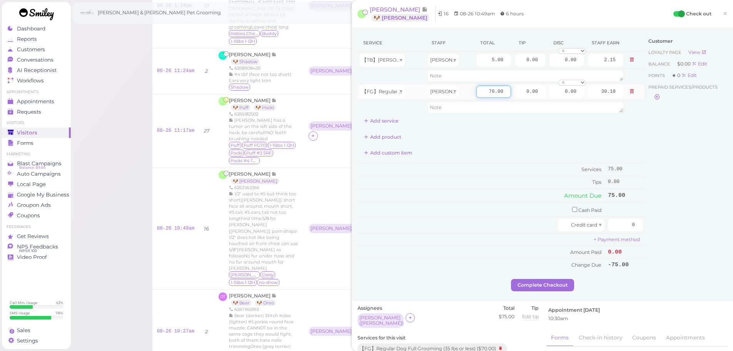
click at [476, 95] on input "70.00" at bounding box center [493, 91] width 35 height 12
type input "70"
click at [478, 61] on input "5.00" at bounding box center [493, 60] width 35 height 12
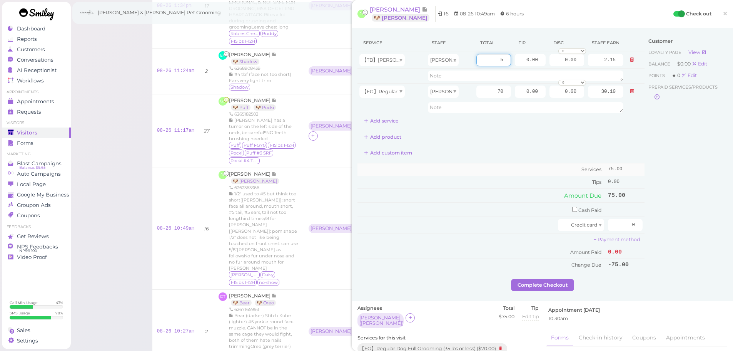
type input "5"
click at [473, 172] on td "Services" at bounding box center [482, 169] width 249 height 13
click at [293, 171] on div "[PERSON_NAME] 🐶 [PERSON_NAME] 6262363366 1/2" used to #5 but think too short[[P…" at bounding box center [264, 229] width 70 height 116
click at [299, 171] on div "[PERSON_NAME] 🐶 [PERSON_NAME] 6262363366 1/2" used to #5 but think too short[[P…" at bounding box center [264, 229] width 70 height 116
drag, startPoint x: 739, startPoint y: 140, endPoint x: 739, endPoint y: 145, distance: 4.2
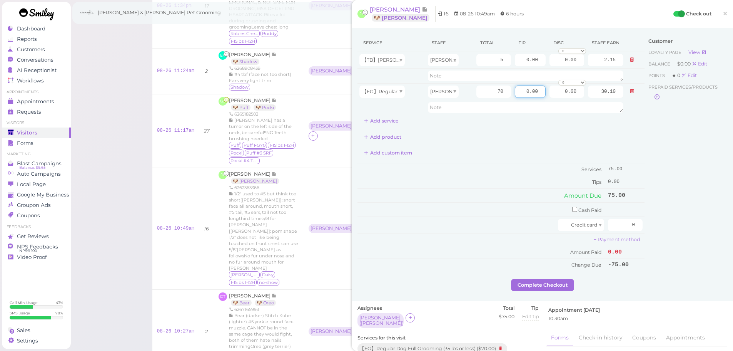
click at [733, 142] on html "Dashboard Reports Customers Conversations 0" at bounding box center [366, 284] width 733 height 953
type input "7.5"
click at [680, 211] on div "Customer Loyalty page View Balance $0.00 Edit Points ★ 0 Edit Prepaid services/…" at bounding box center [686, 156] width 83 height 245
drag, startPoint x: 621, startPoint y: 225, endPoint x: 703, endPoint y: 226, distance: 82.0
click at [703, 226] on div "Service Staff Total Tip Disc Staff earn 【TB】Teeth Brushing [PERSON_NAME] 5 0.00…" at bounding box center [543, 156] width 370 height 245
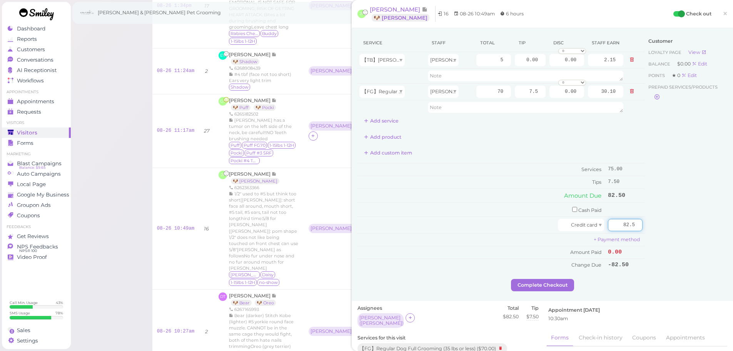
type input "82.5"
click at [665, 238] on div "Customer Loyalty page View Balance $0.00 Edit Points ★ 0 Edit Prepaid services/…" at bounding box center [686, 156] width 83 height 245
click at [540, 286] on button "Complete Checkout" at bounding box center [542, 285] width 63 height 12
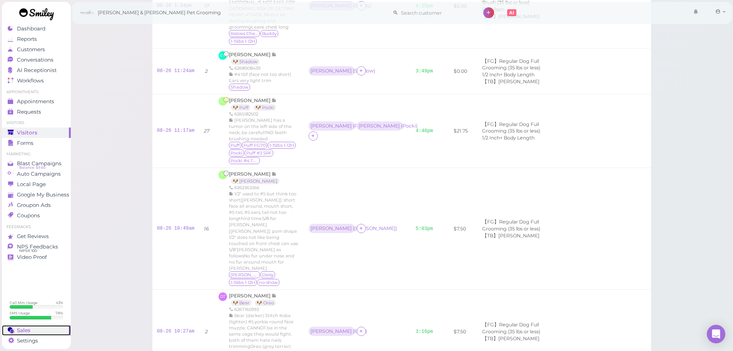
click at [23, 329] on span "Sales" at bounding box center [23, 330] width 13 height 7
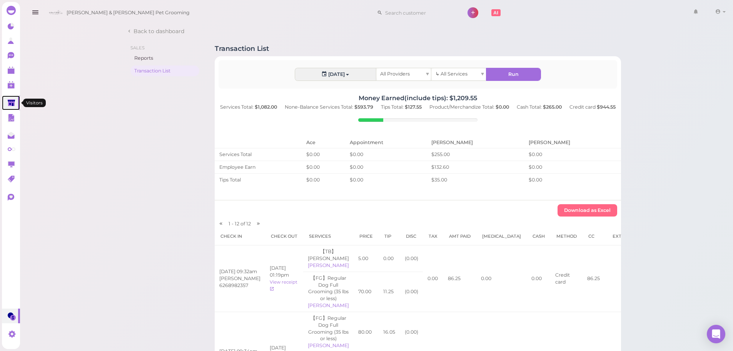
click at [13, 102] on polygon at bounding box center [11, 102] width 7 height 7
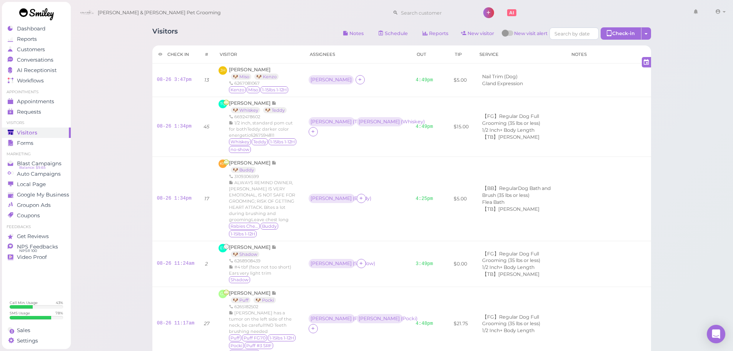
click at [274, 22] on div "[PERSON_NAME] & [PERSON_NAME] Pet Grooming 1 Account [PERSON_NAME]" at bounding box center [402, 13] width 652 height 22
